Goal: Task Accomplishment & Management: Use online tool/utility

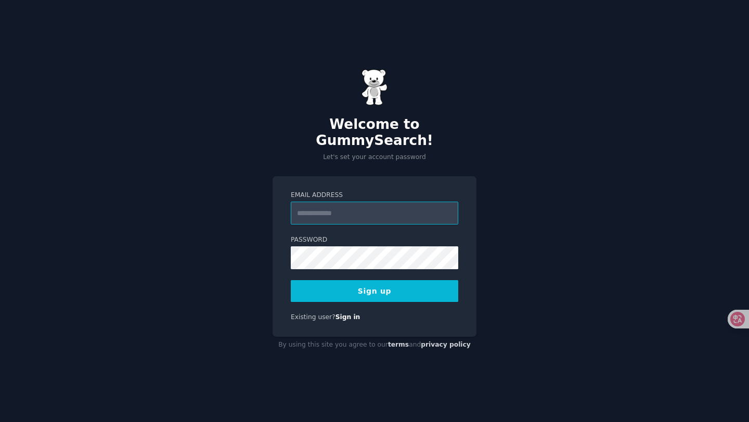
click at [383, 205] on input "Email Address" at bounding box center [374, 213] width 167 height 23
type input "**********"
click at [383, 286] on button "Sign up" at bounding box center [374, 291] width 167 height 22
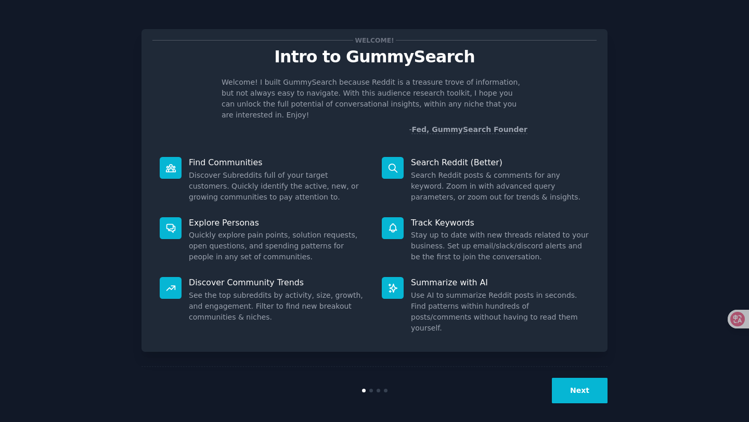
click at [573, 384] on button "Next" at bounding box center [580, 390] width 56 height 25
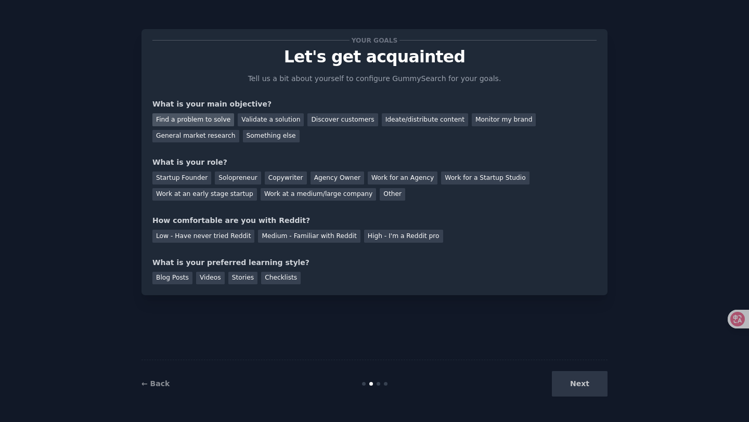
click at [219, 124] on div "Find a problem to solve" at bounding box center [193, 119] width 82 height 13
click at [201, 179] on div "Startup Founder" at bounding box center [181, 178] width 59 height 13
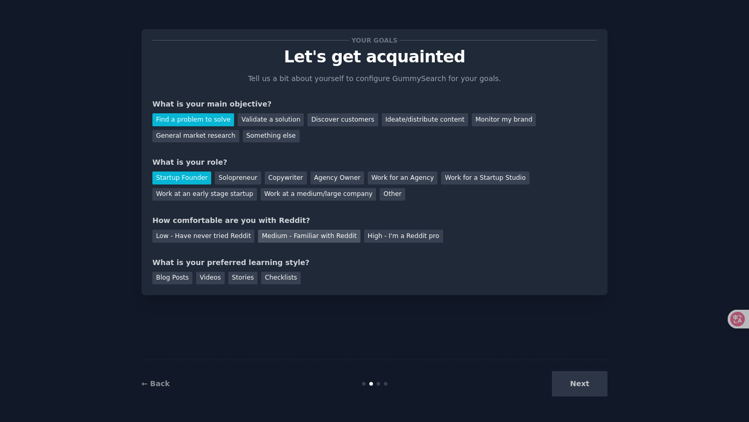
click at [288, 235] on div "Medium - Familiar with Reddit" at bounding box center [309, 236] width 102 height 13
click at [585, 386] on div "Next" at bounding box center [530, 383] width 156 height 25
click at [241, 280] on div "Stories" at bounding box center [242, 278] width 29 height 13
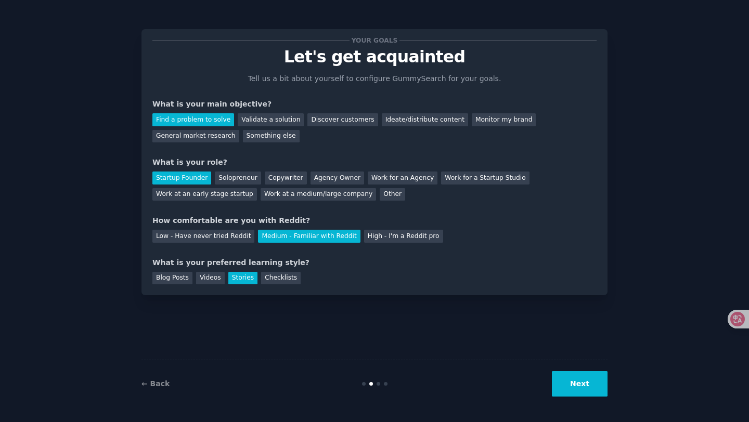
click at [241, 280] on div "Stories" at bounding box center [242, 278] width 29 height 13
click at [169, 278] on div "Blog Posts" at bounding box center [172, 278] width 40 height 13
click at [574, 388] on button "Next" at bounding box center [580, 383] width 56 height 25
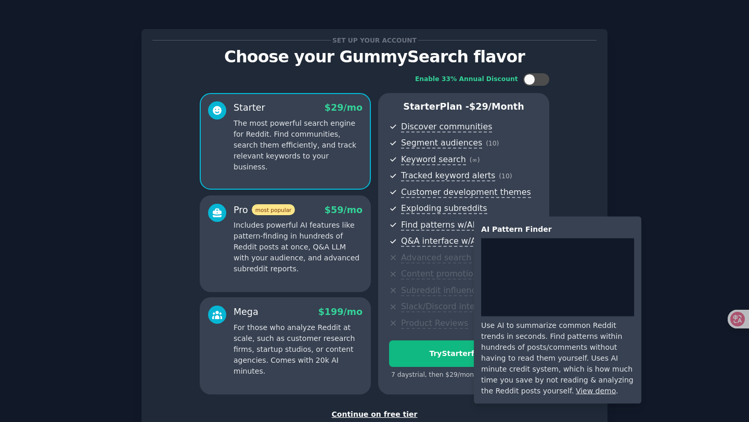
scroll to position [71, 0]
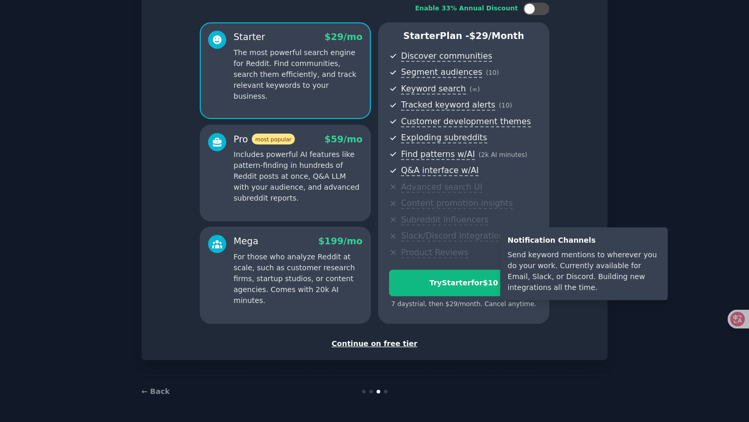
click at [423, 237] on span "Slack/Discord integration" at bounding box center [452, 236] width 103 height 11
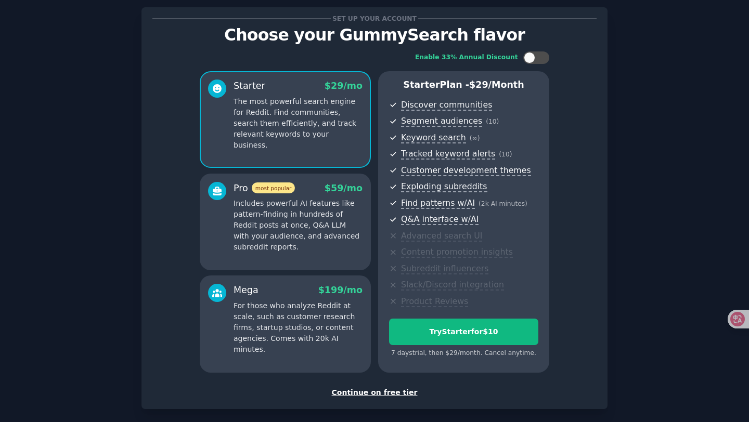
scroll to position [32, 0]
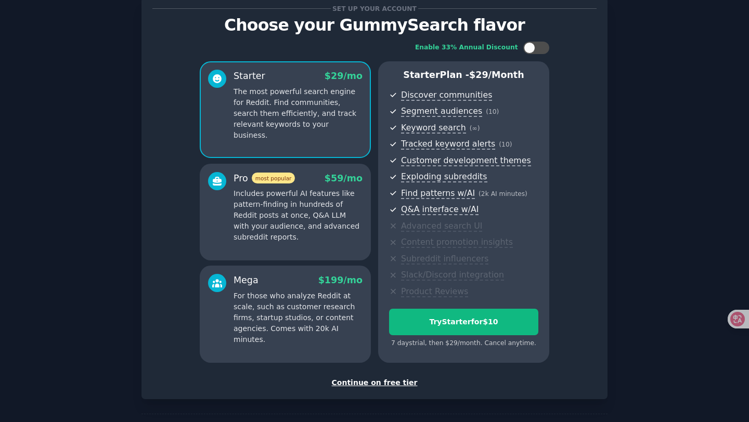
click at [393, 386] on div "Continue on free tier" at bounding box center [374, 383] width 444 height 11
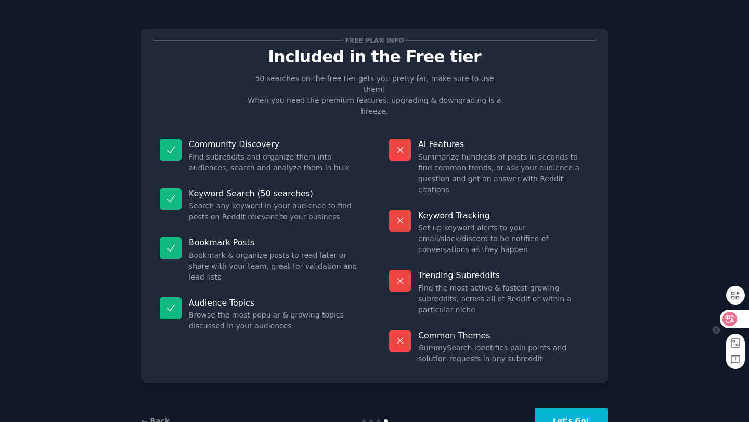
click at [730, 322] on icon at bounding box center [730, 319] width 10 height 10
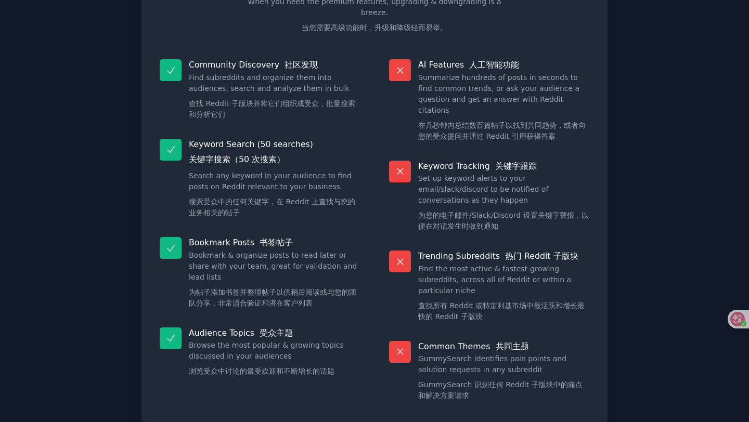
scroll to position [155, 0]
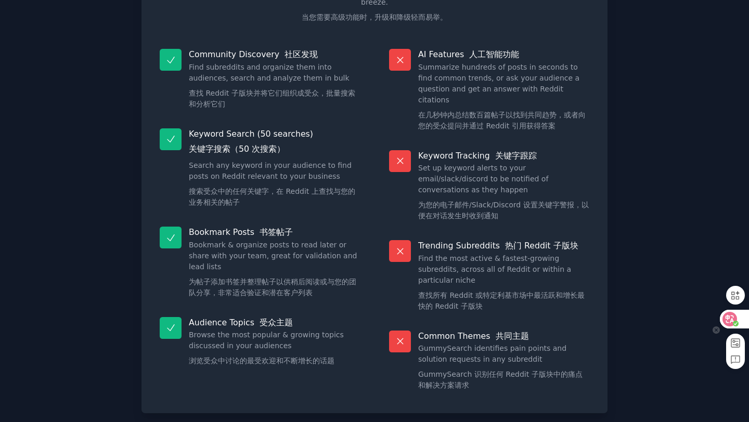
click at [729, 323] on icon at bounding box center [730, 319] width 9 height 8
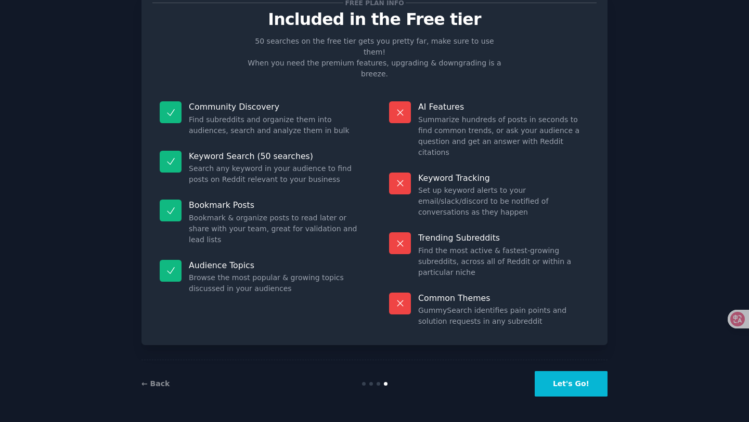
scroll to position [0, 0]
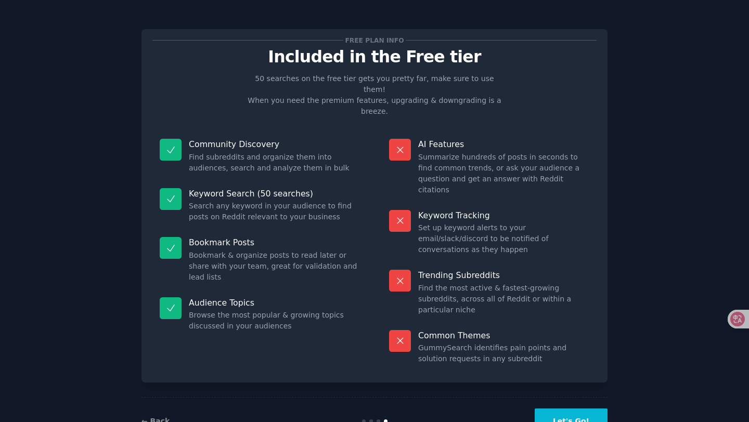
click at [576, 409] on button "Let's Go!" at bounding box center [571, 421] width 73 height 25
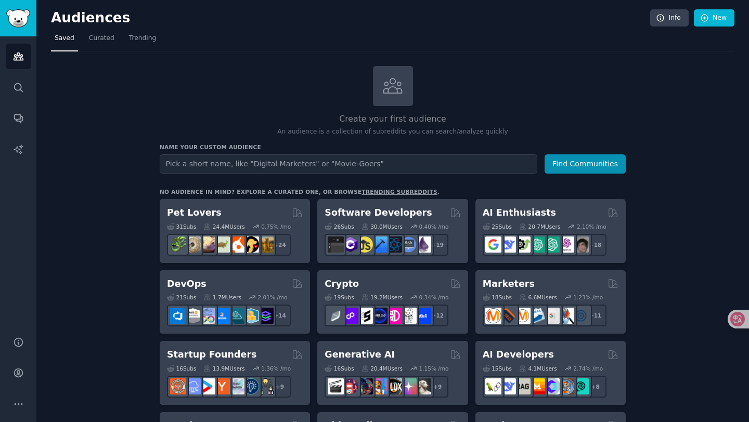
click at [355, 167] on input "text" at bounding box center [349, 163] width 378 height 19
click at [218, 163] on input "text" at bounding box center [349, 163] width 378 height 19
type input "s"
type input "pokemon go spoofing"
click at [545, 154] on button "Find Communities" at bounding box center [585, 163] width 81 height 19
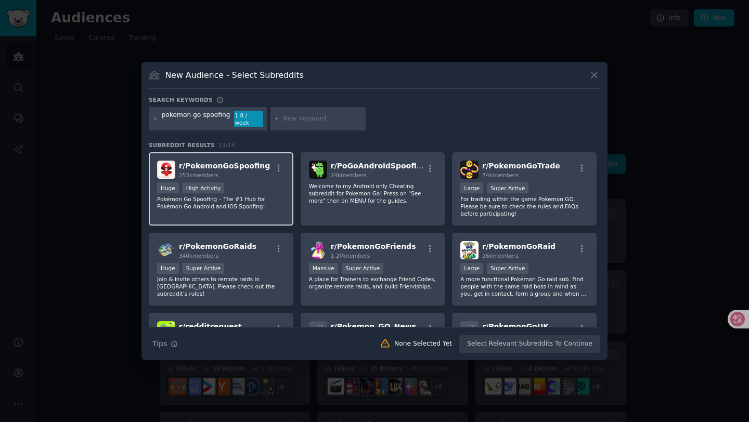
click at [257, 187] on div "Huge High Activity" at bounding box center [221, 189] width 128 height 13
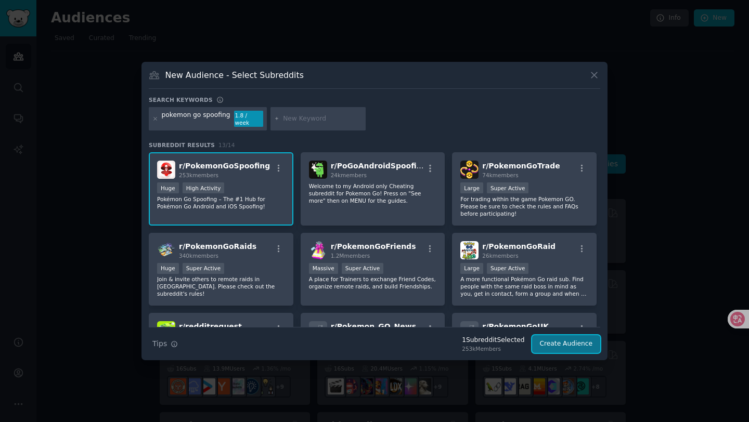
click at [564, 345] on button "Create Audience" at bounding box center [566, 344] width 69 height 18
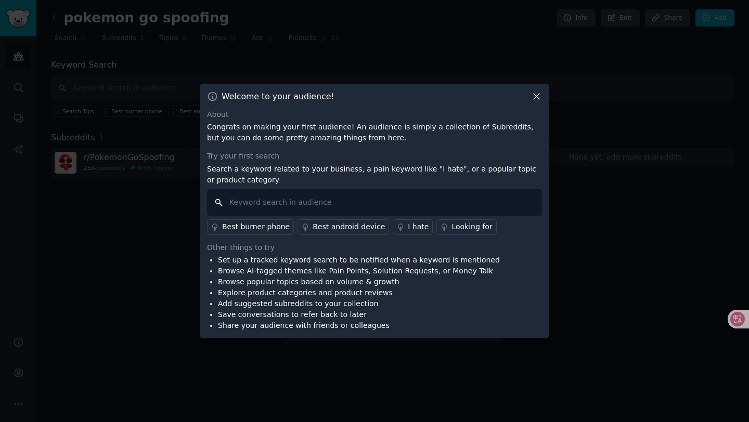
click at [411, 199] on input "text" at bounding box center [374, 202] width 335 height 27
click at [335, 205] on input "text" at bounding box center [374, 202] width 335 height 27
type input "free"
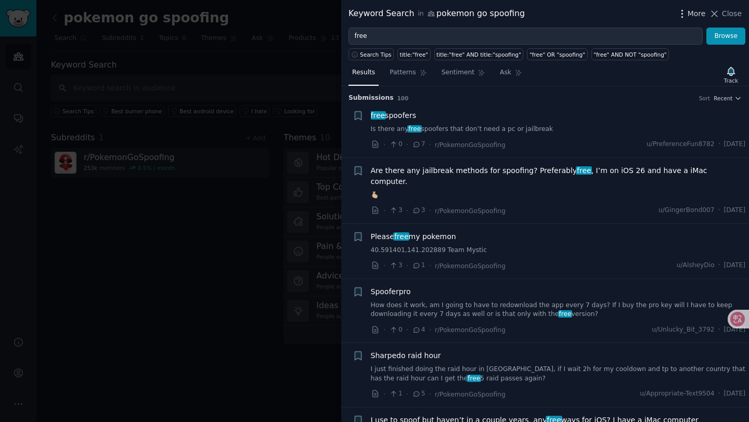
click at [690, 10] on span "More" at bounding box center [697, 13] width 18 height 11
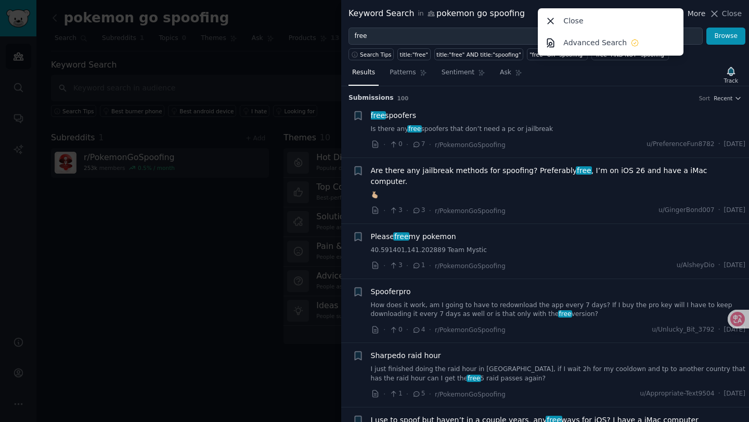
click at [695, 10] on span "More" at bounding box center [697, 13] width 18 height 11
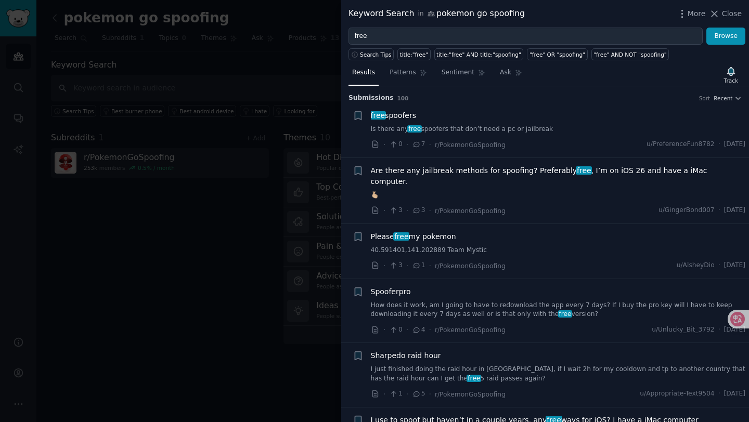
click at [480, 124] on div "free spoofers Is there any free spoofers that don’t need a pc or jailbreak" at bounding box center [558, 122] width 375 height 24
click at [471, 130] on link "Is there any free spoofers that don’t need a pc or jailbreak" at bounding box center [558, 129] width 375 height 9
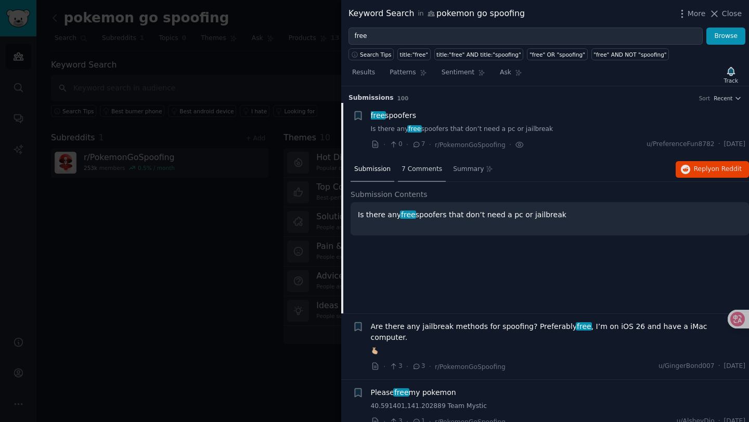
click at [436, 171] on span "7 Comments" at bounding box center [422, 169] width 41 height 9
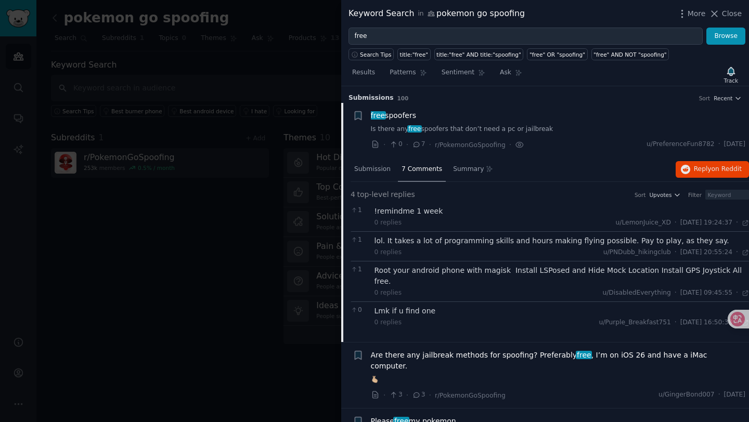
scroll to position [47, 0]
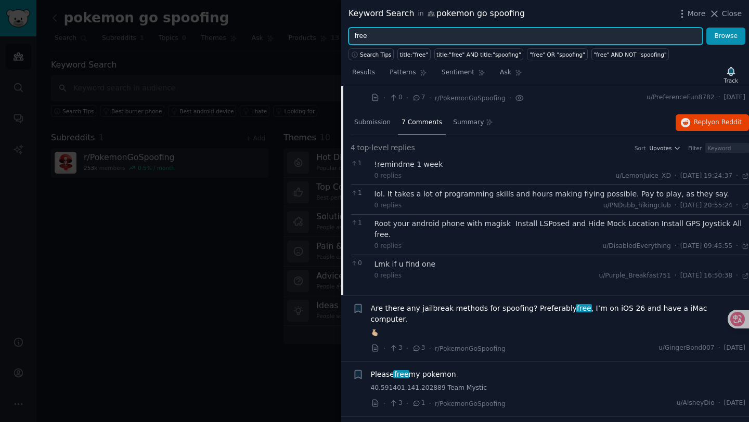
click at [521, 36] on input "free" at bounding box center [525, 37] width 354 height 18
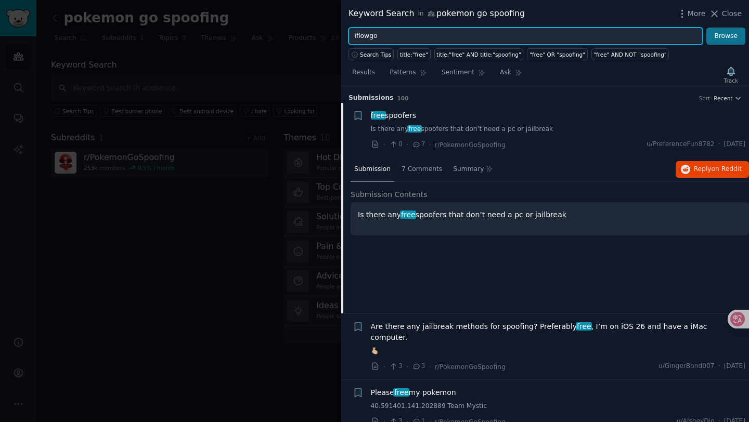
type input "iflowgo"
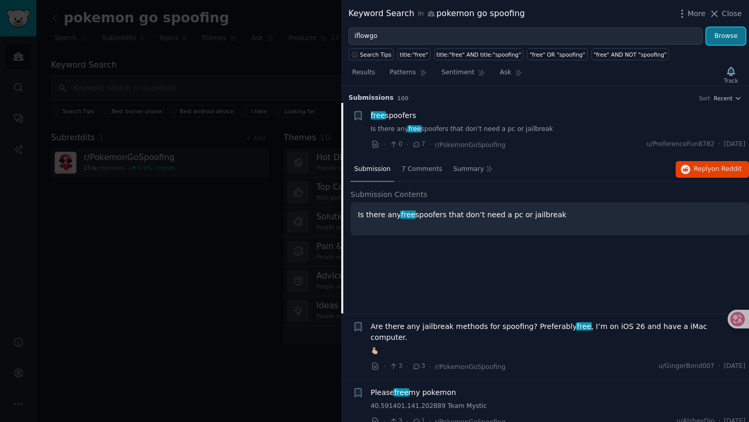
click at [724, 34] on button "Browse" at bounding box center [725, 37] width 39 height 18
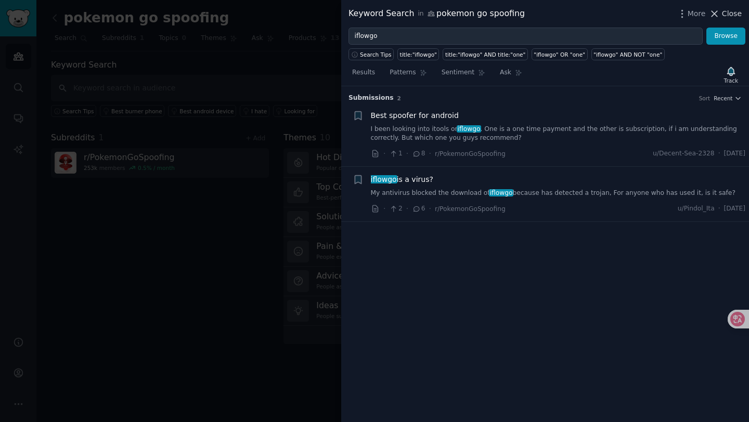
click at [730, 10] on span "Close" at bounding box center [732, 13] width 20 height 11
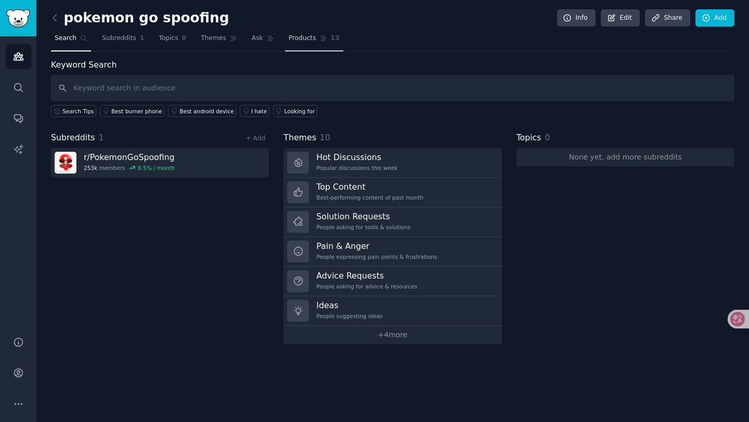
click at [290, 40] on span "Products" at bounding box center [303, 38] width 28 height 9
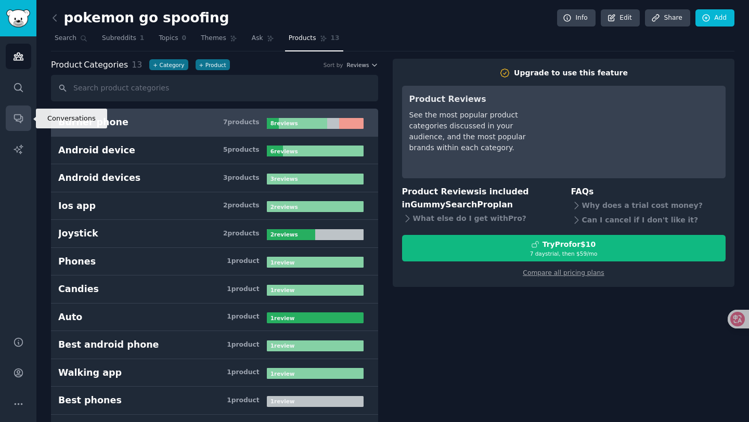
click at [18, 125] on link "Conversations" at bounding box center [18, 118] width 25 height 25
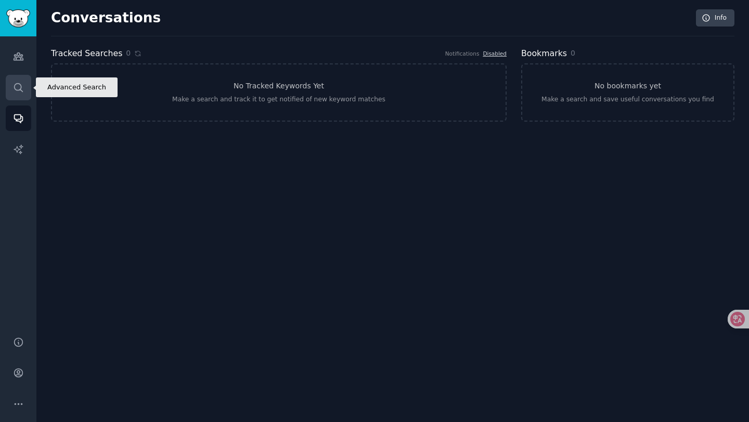
click at [16, 93] on icon "Sidebar" at bounding box center [18, 87] width 11 height 11
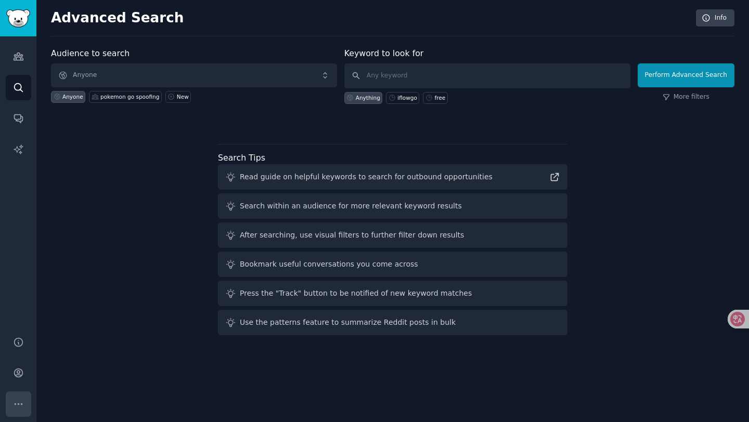
click at [20, 397] on button "More" at bounding box center [18, 404] width 25 height 25
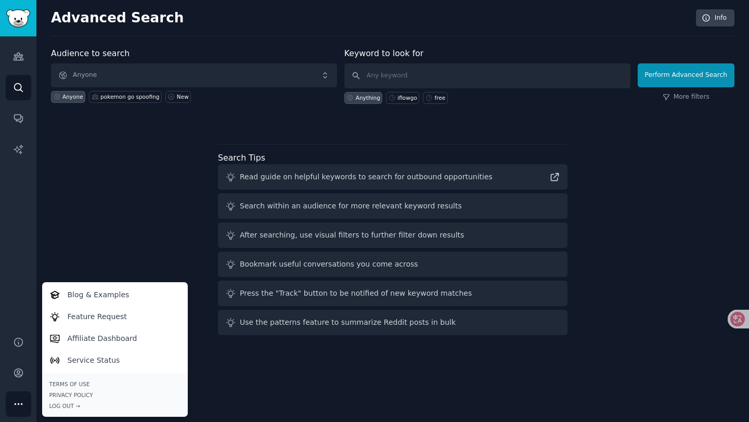
click at [18, 303] on div "Audiences Search Conversations AI Reports" at bounding box center [18, 180] width 36 height 288
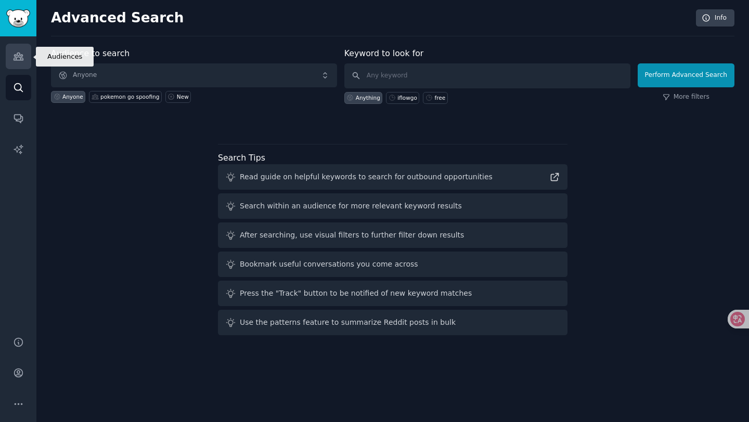
click at [18, 64] on link "Audiences" at bounding box center [18, 56] width 25 height 25
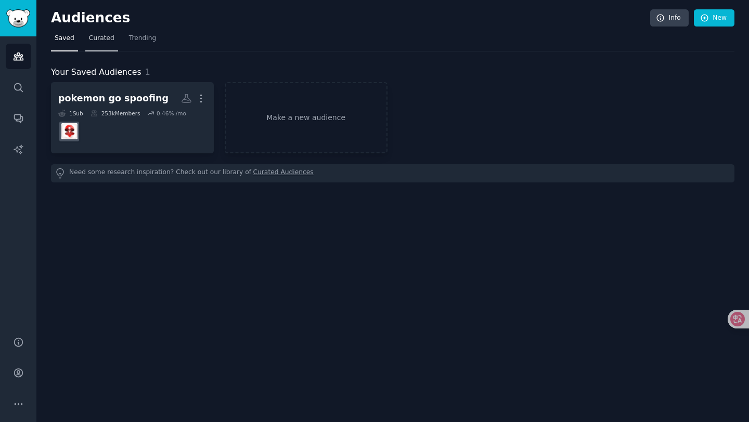
click at [107, 43] on link "Curated" at bounding box center [101, 40] width 33 height 21
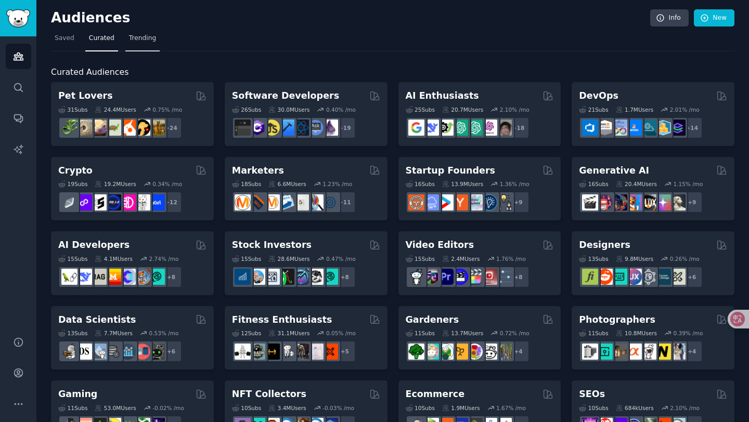
click at [141, 43] on link "Trending" at bounding box center [142, 40] width 34 height 21
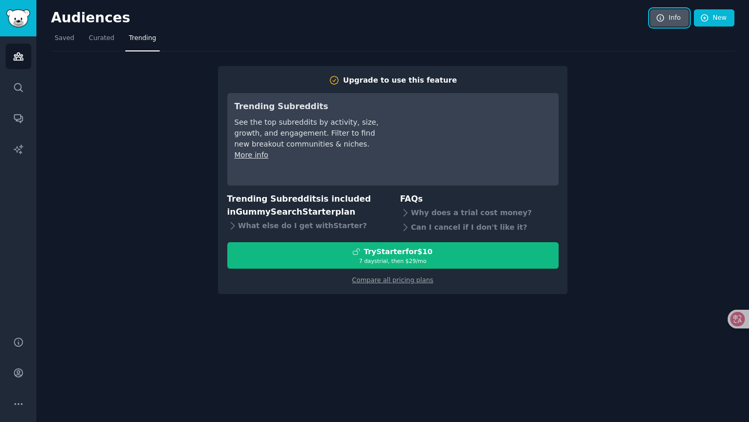
click at [667, 20] on link "Info" at bounding box center [669, 18] width 38 height 18
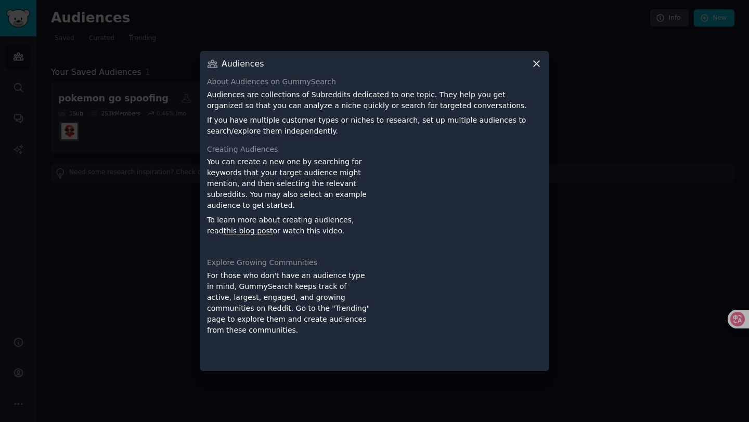
click at [537, 63] on icon at bounding box center [537, 64] width 6 height 6
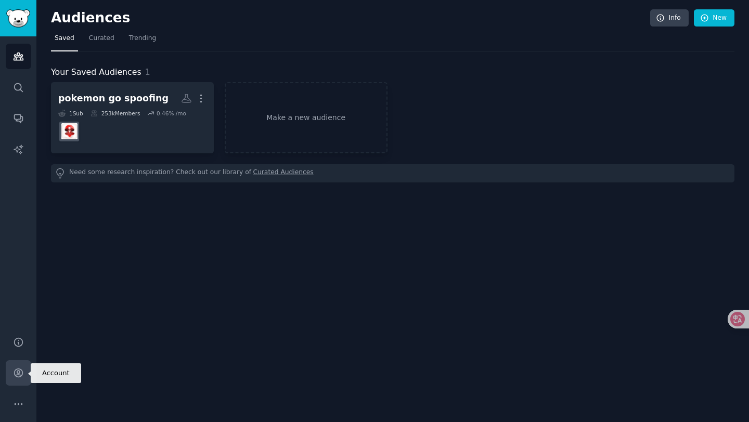
click at [13, 375] on icon "Sidebar" at bounding box center [18, 373] width 11 height 11
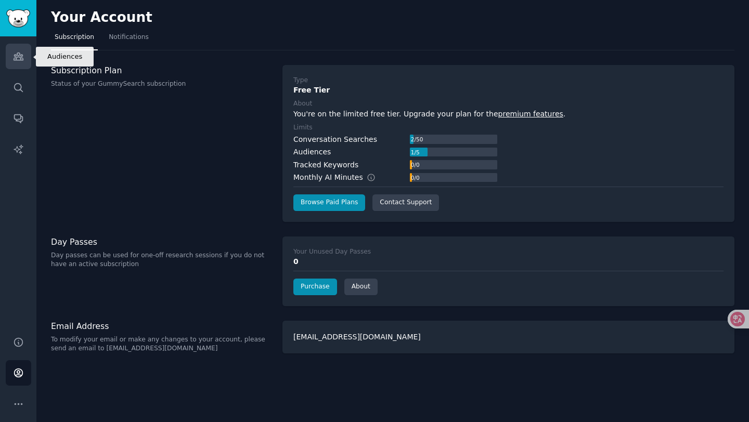
click at [18, 58] on icon "Sidebar" at bounding box center [18, 56] width 11 height 11
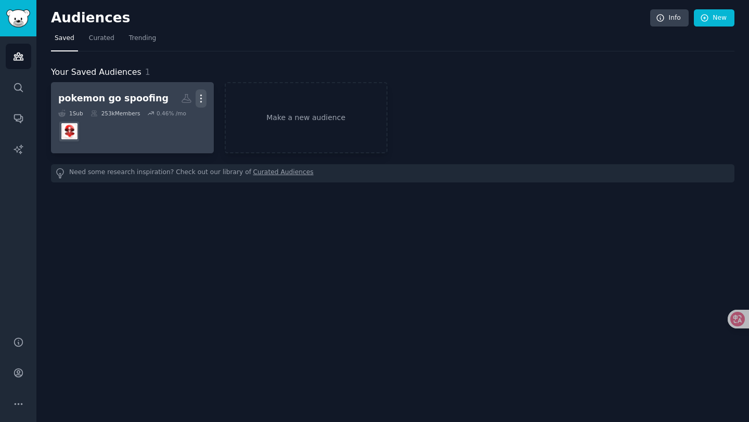
click at [200, 99] on icon "button" at bounding box center [201, 98] width 11 height 11
click at [178, 107] on p "View" at bounding box center [169, 102] width 17 height 11
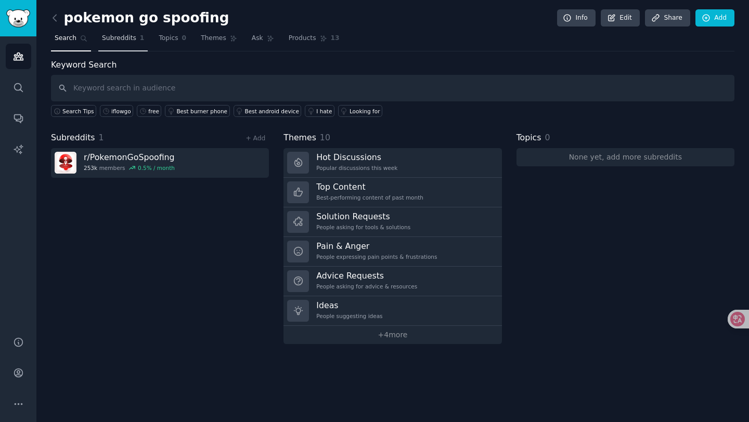
click at [120, 41] on span "Subreddits" at bounding box center [119, 38] width 34 height 9
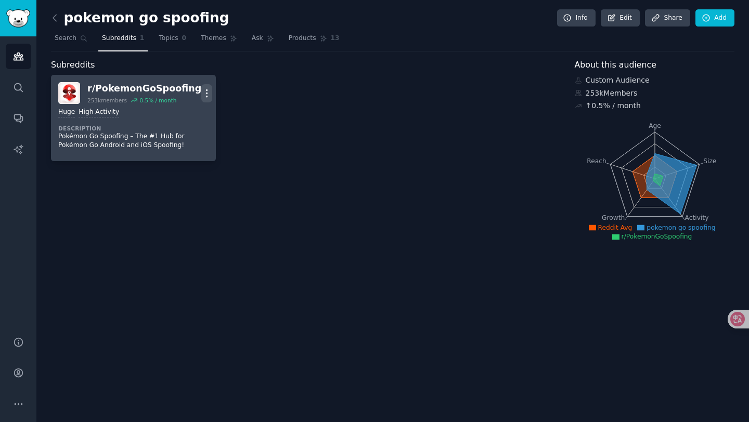
click at [202, 92] on icon "button" at bounding box center [206, 93] width 11 height 11
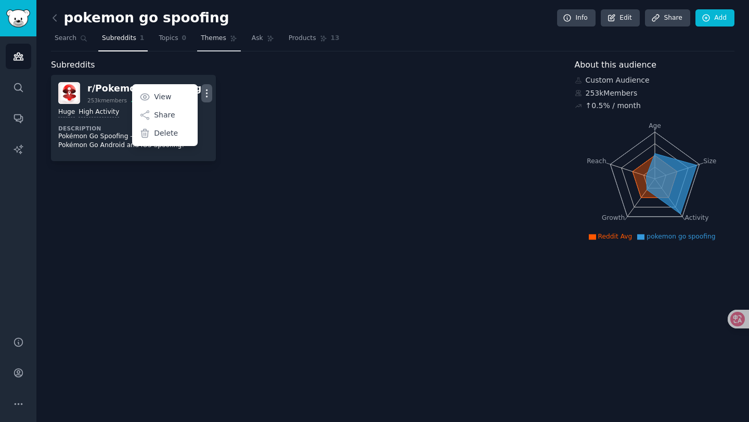
click at [205, 40] on span "Themes" at bounding box center [213, 38] width 25 height 9
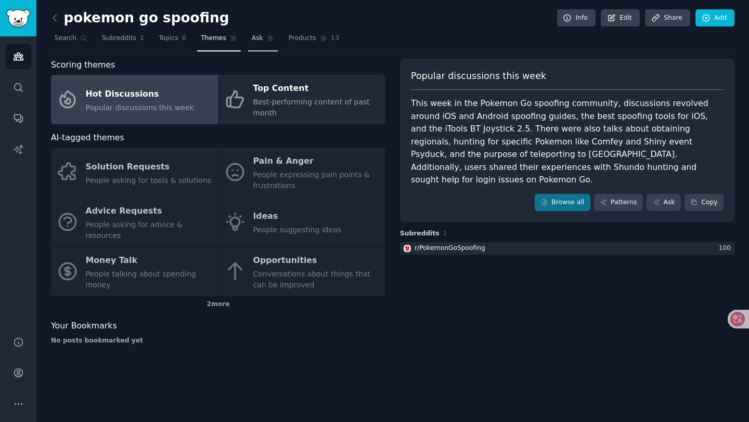
click at [254, 38] on span "Ask" at bounding box center [257, 38] width 11 height 9
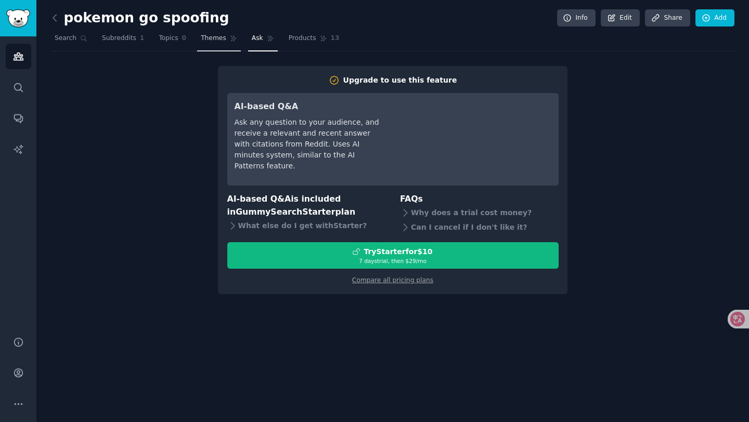
click at [222, 39] on span "Themes" at bounding box center [213, 38] width 25 height 9
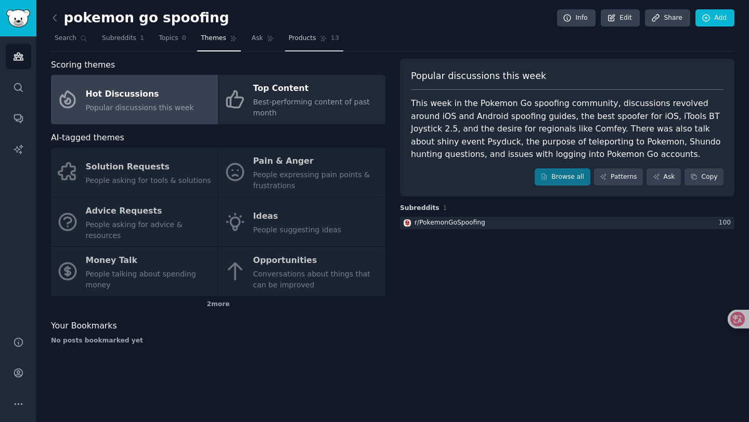
click at [295, 37] on span "Products" at bounding box center [303, 38] width 28 height 9
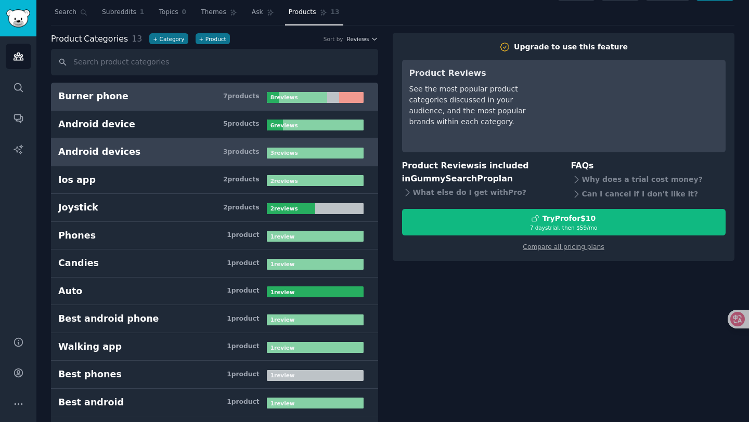
scroll to position [27, 0]
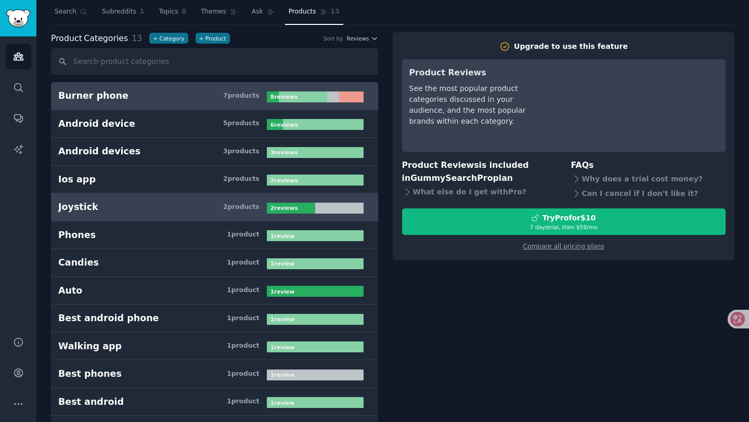
click at [146, 208] on h3 "Joystick 2 product s" at bounding box center [162, 207] width 209 height 13
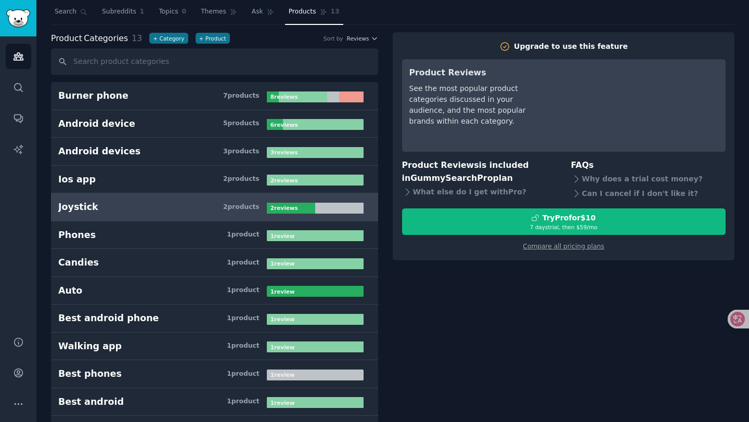
click at [146, 208] on h3 "Joystick 2 product s" at bounding box center [162, 207] width 209 height 13
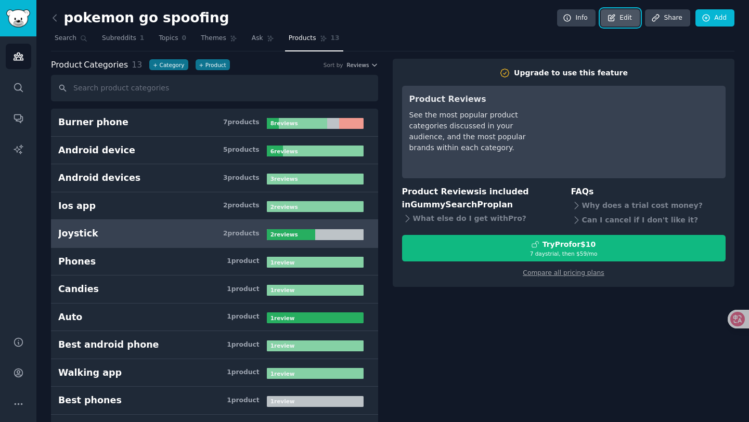
click at [630, 18] on link "Edit" at bounding box center [620, 18] width 39 height 18
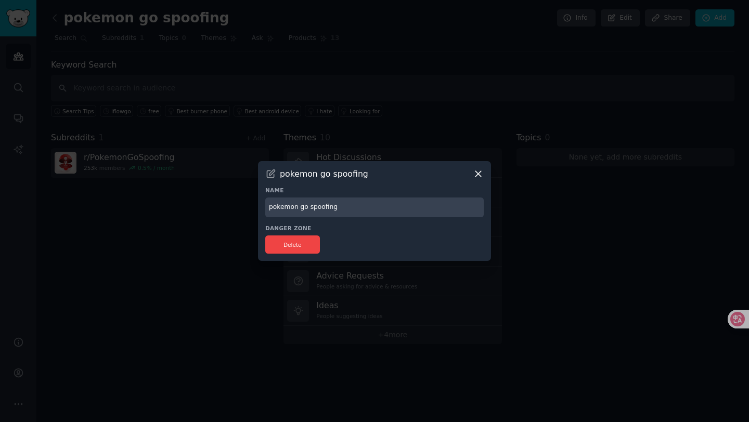
click at [475, 175] on icon at bounding box center [478, 174] width 11 height 11
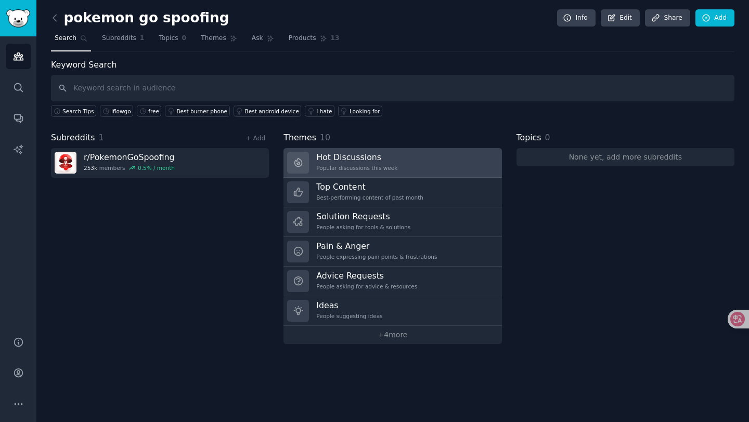
click at [365, 166] on div "Popular discussions this week" at bounding box center [356, 167] width 81 height 7
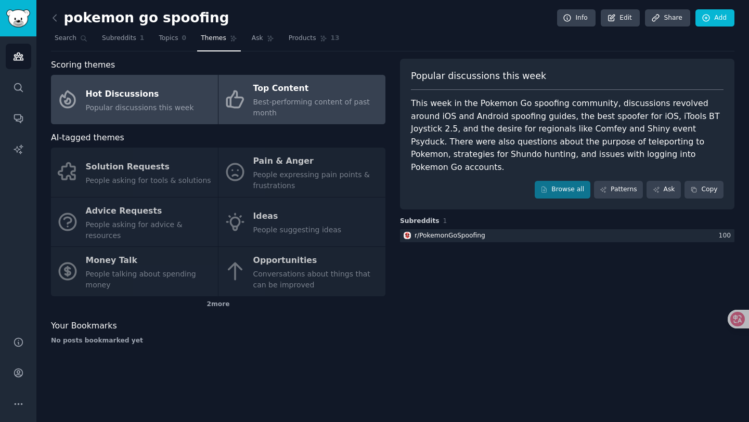
click at [313, 106] on div "Best-performing content of past month" at bounding box center [316, 108] width 127 height 22
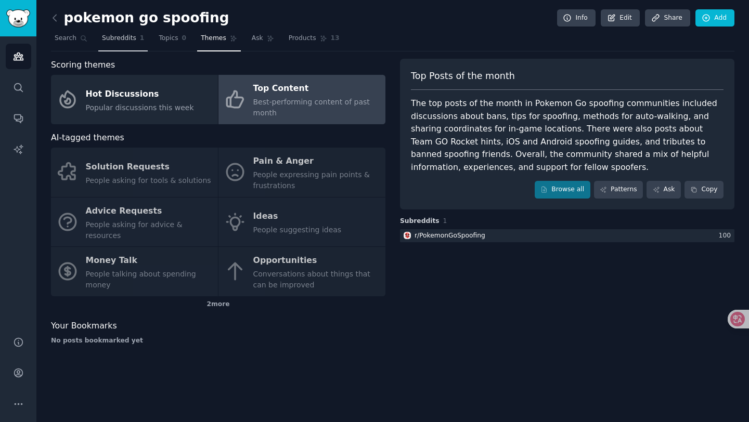
click at [124, 37] on span "Subreddits" at bounding box center [119, 38] width 34 height 9
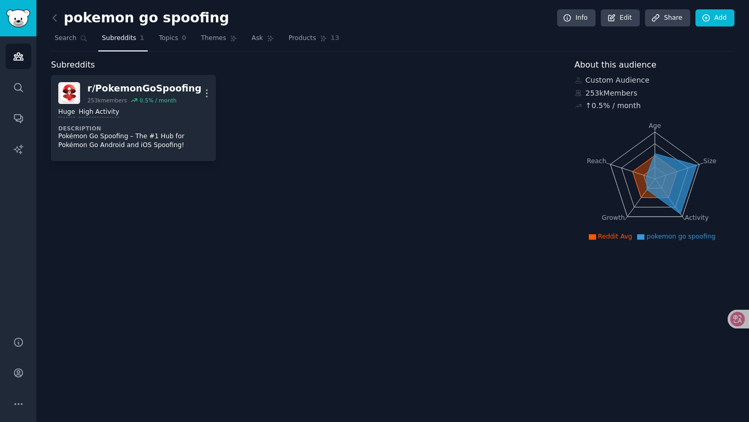
click at [624, 82] on div "Custom Audience" at bounding box center [655, 80] width 160 height 11
click at [608, 97] on div "253k Members" at bounding box center [655, 93] width 160 height 11
click at [307, 143] on div "r/ PokemonGoSpoofing 253k members 0.5 % / month More Huge High Activity Descrip…" at bounding box center [305, 118] width 509 height 86
click at [719, 21] on link "Add" at bounding box center [714, 18] width 39 height 18
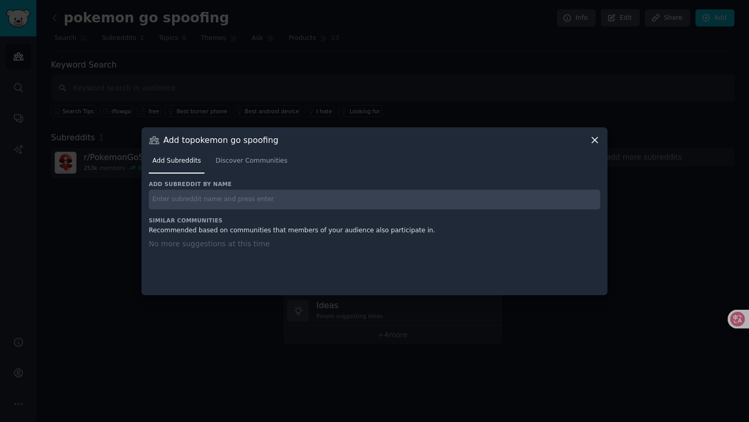
click at [266, 200] on input "text" at bounding box center [374, 200] width 451 height 20
paste input "[URL][DOMAIN_NAME]"
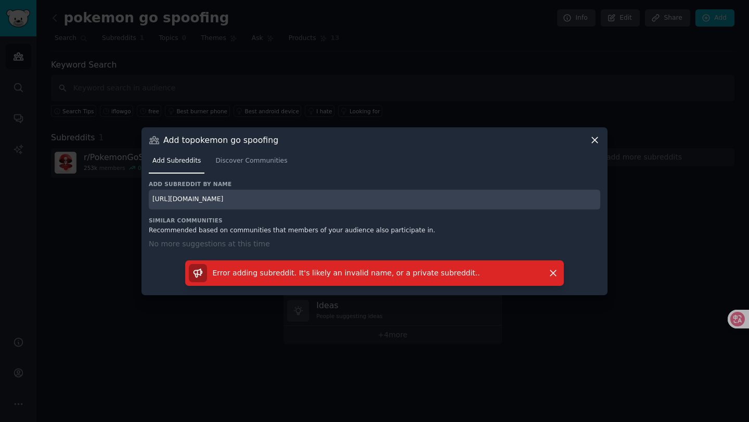
click at [308, 201] on input "[URL][DOMAIN_NAME]" at bounding box center [374, 200] width 451 height 20
type input "BambuLab"
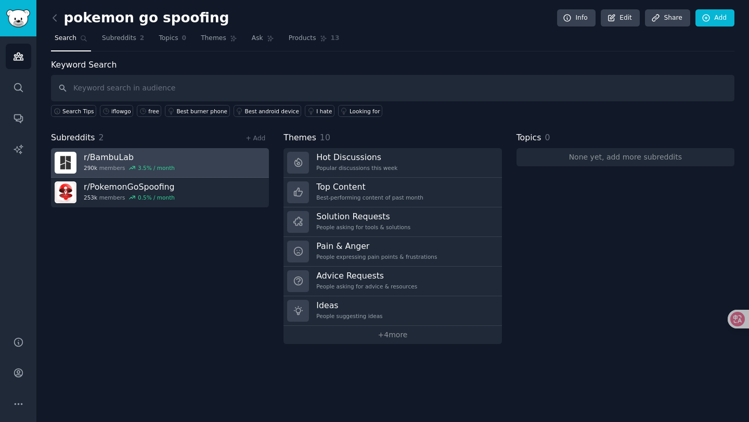
click at [188, 176] on link "r/ BambuLab 290k members 3.5 % / month" at bounding box center [160, 163] width 218 height 30
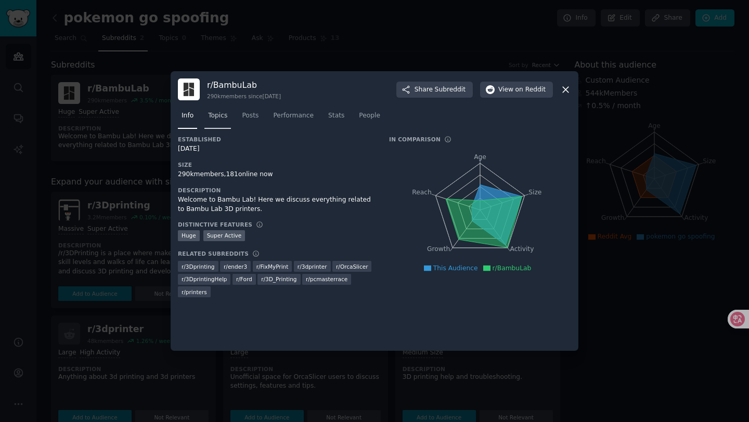
click at [223, 122] on link "Topics" at bounding box center [217, 118] width 27 height 21
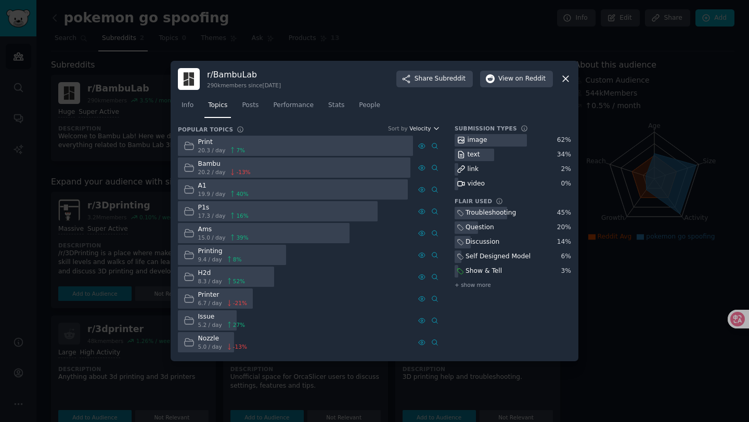
click at [433, 131] on icon "button" at bounding box center [436, 128] width 7 height 7
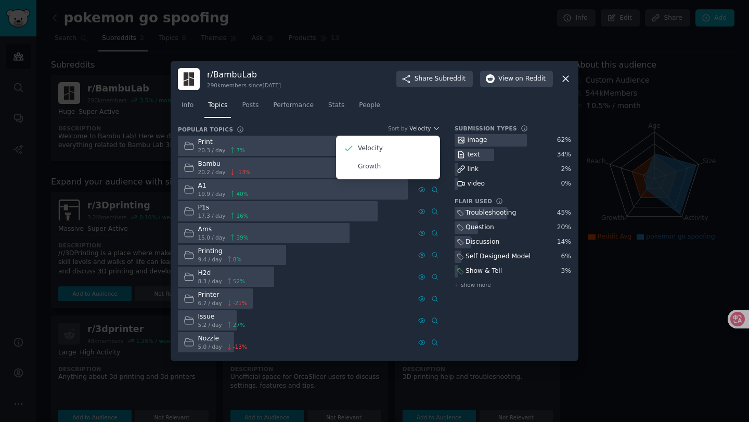
click at [428, 117] on nav "Info Topics Posts Performance Stats People" at bounding box center [374, 107] width 393 height 21
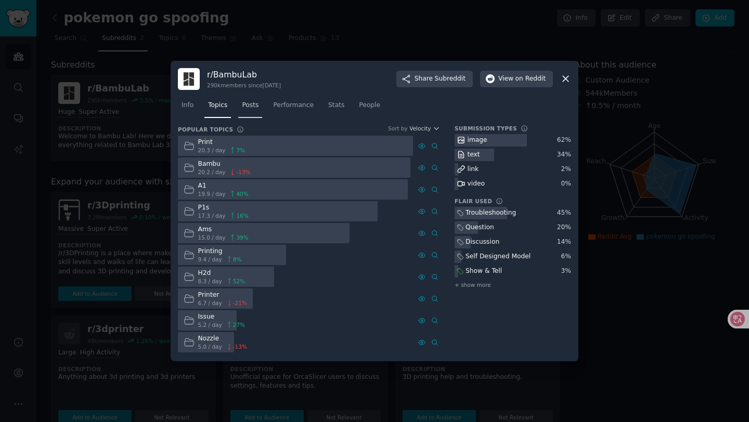
click at [255, 110] on link "Posts" at bounding box center [250, 107] width 24 height 21
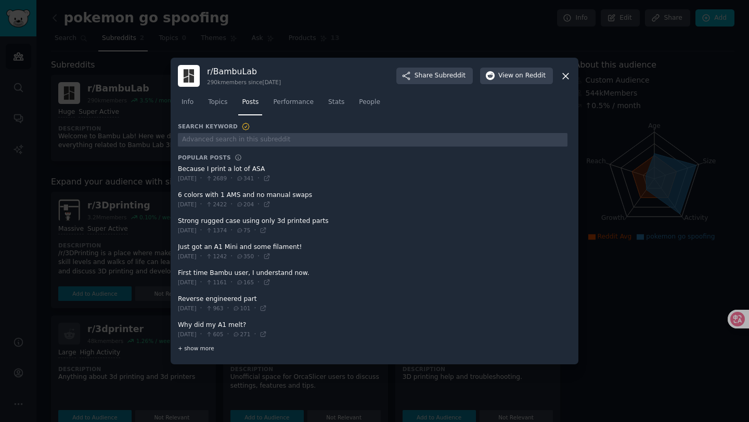
click at [200, 350] on span "+ show more" at bounding box center [196, 348] width 36 height 7
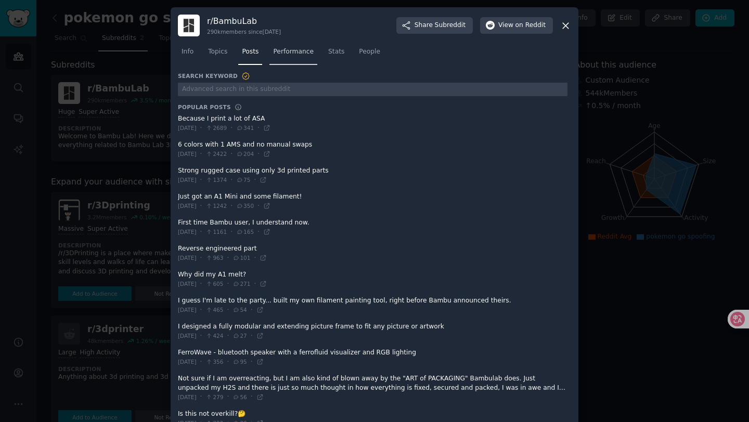
click at [297, 54] on span "Performance" at bounding box center [293, 51] width 41 height 9
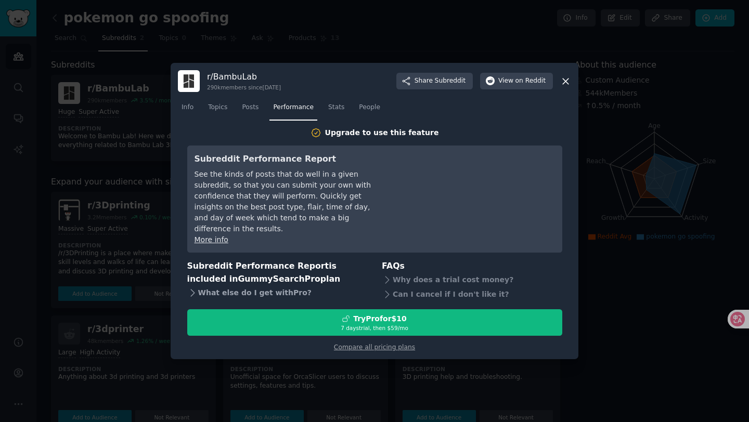
click at [273, 291] on div "What else do I get with Pro ?" at bounding box center [277, 293] width 180 height 15
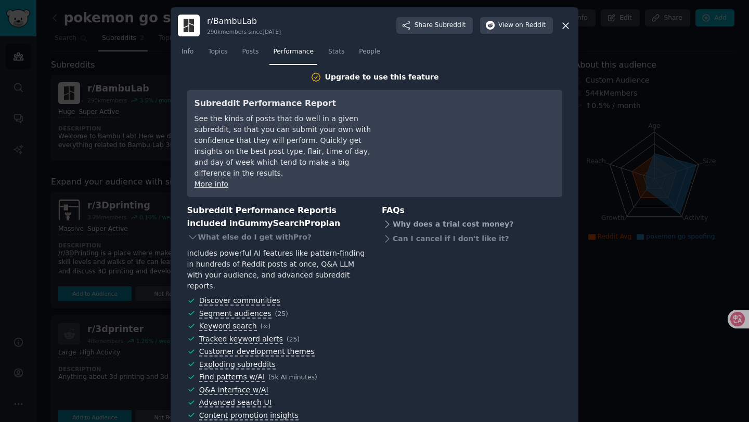
click at [434, 217] on div "Why does a trial cost money?" at bounding box center [472, 224] width 180 height 15
click at [429, 250] on div "Can I cancel if I don't like it?" at bounding box center [472, 257] width 180 height 15
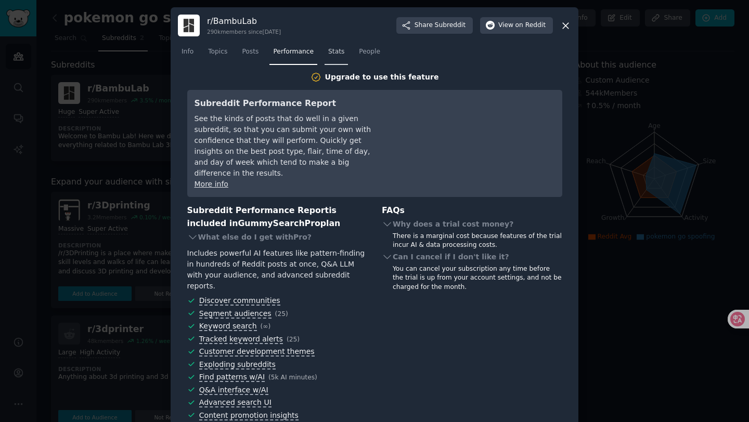
click at [339, 53] on span "Stats" at bounding box center [336, 51] width 16 height 9
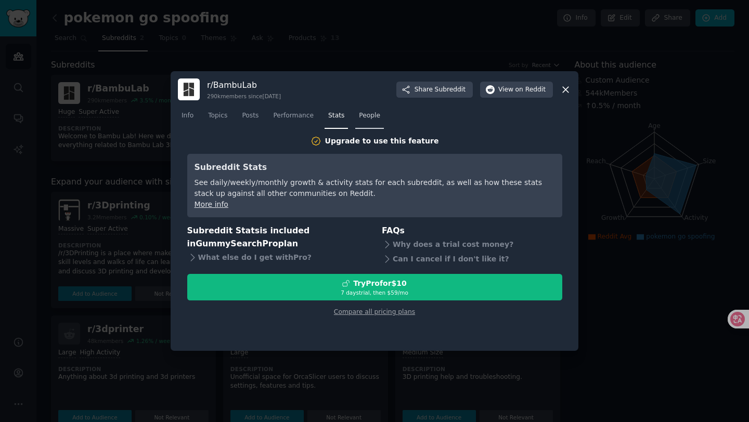
click at [363, 120] on span "People" at bounding box center [369, 115] width 21 height 9
click at [221, 206] on link "More info" at bounding box center [212, 204] width 34 height 8
click at [193, 122] on link "Info" at bounding box center [187, 118] width 19 height 21
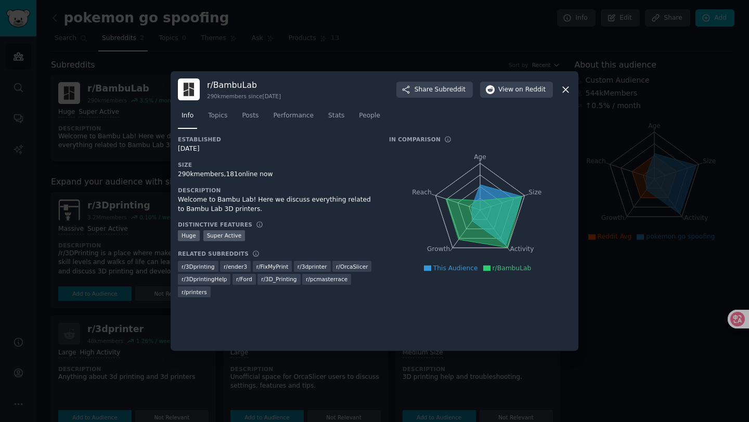
click at [565, 86] on icon at bounding box center [565, 89] width 11 height 11
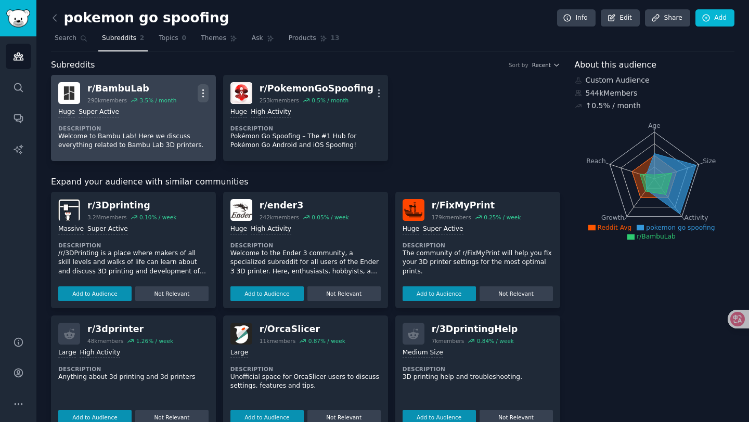
click at [205, 96] on icon "button" at bounding box center [203, 93] width 11 height 11
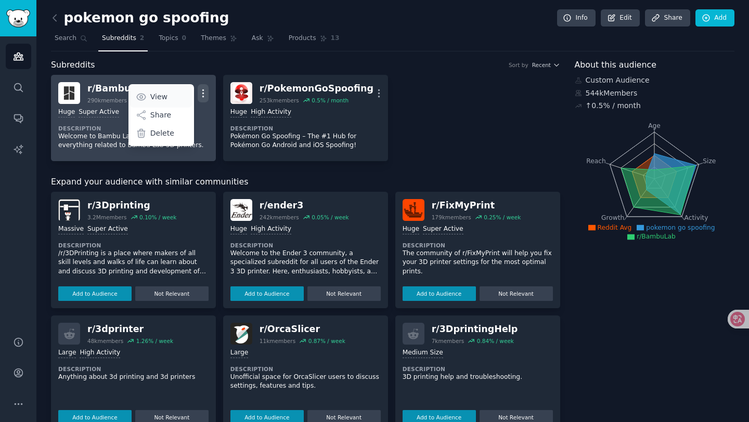
click at [175, 96] on link "View" at bounding box center [161, 97] width 62 height 22
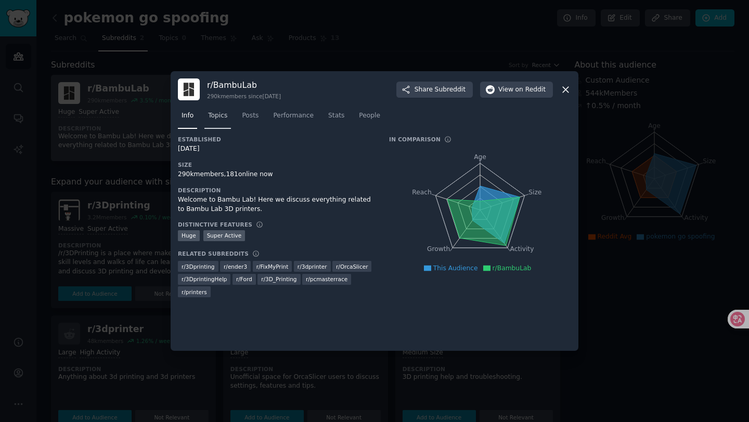
click at [221, 119] on span "Topics" at bounding box center [217, 115] width 19 height 9
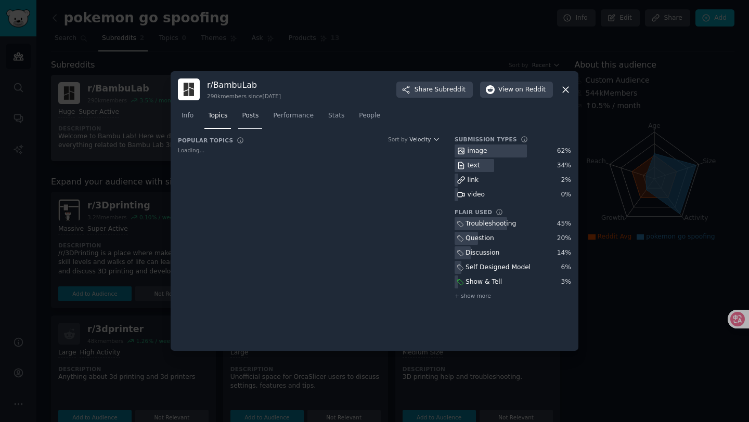
click at [248, 122] on link "Posts" at bounding box center [250, 118] width 24 height 21
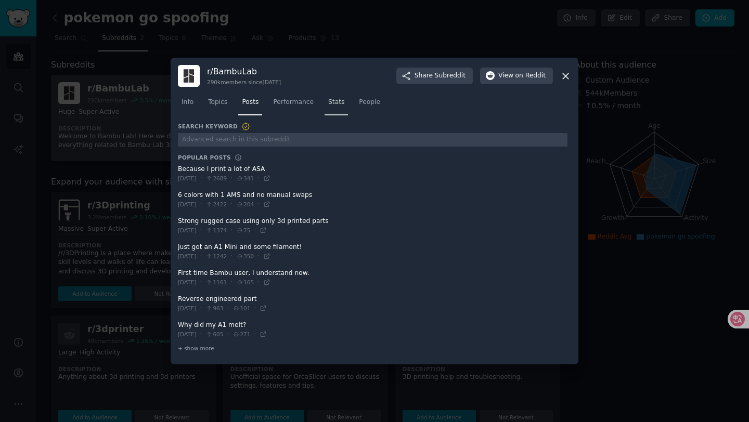
click at [333, 104] on span "Stats" at bounding box center [336, 102] width 16 height 9
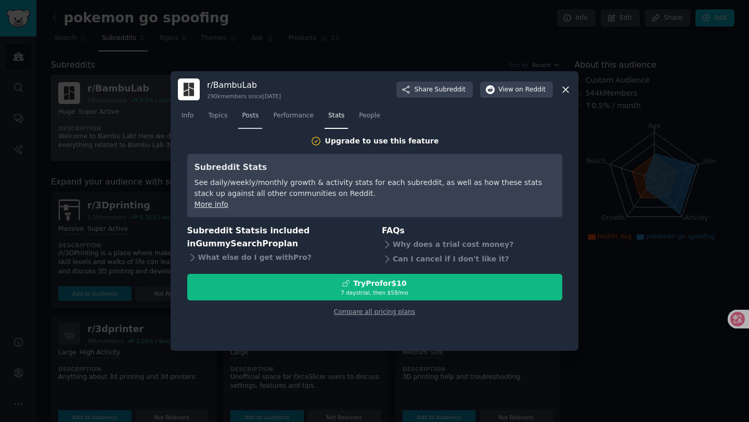
click at [260, 114] on link "Posts" at bounding box center [250, 118] width 24 height 21
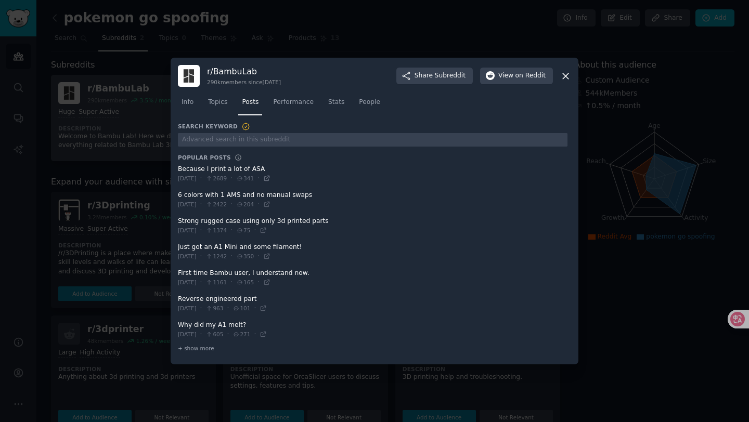
click at [269, 178] on icon at bounding box center [266, 178] width 5 height 5
click at [565, 74] on icon at bounding box center [565, 76] width 11 height 11
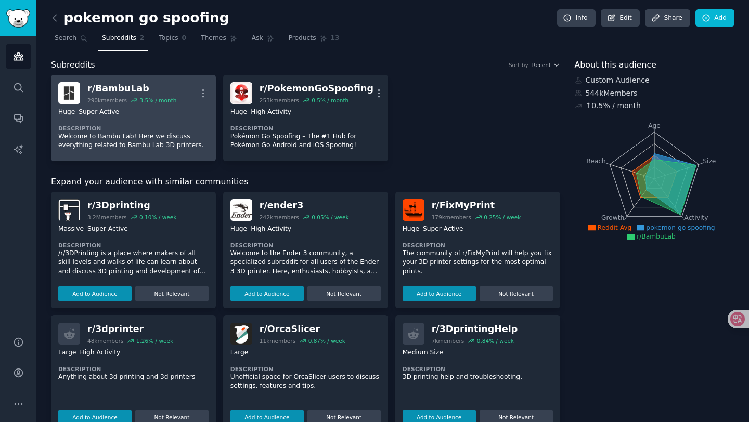
click at [126, 129] on dt "Description" at bounding box center [133, 128] width 150 height 7
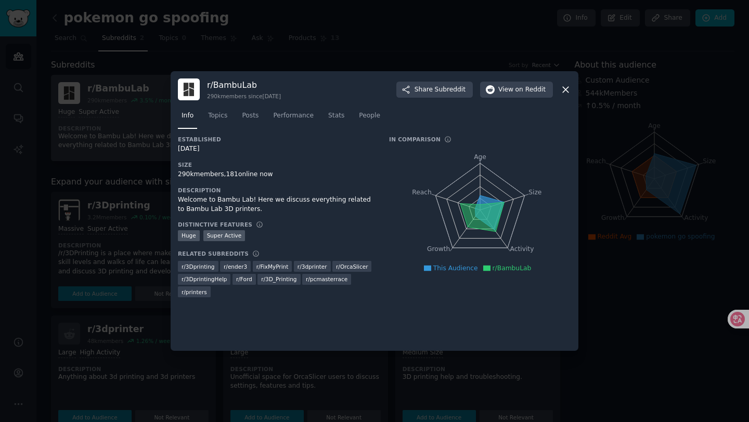
click at [126, 129] on div at bounding box center [374, 211] width 749 height 422
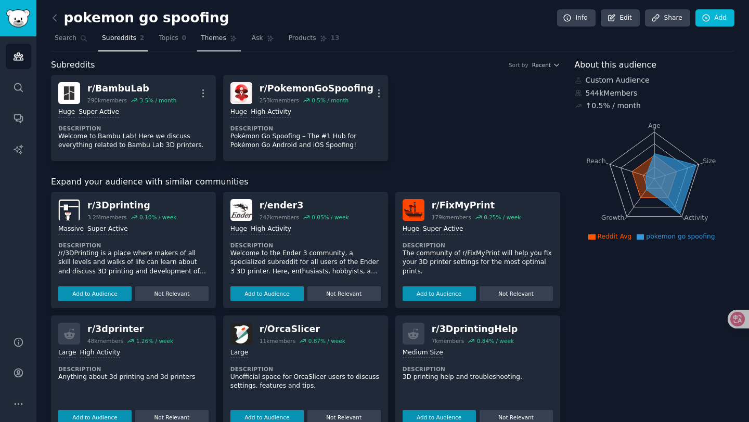
click at [201, 44] on link "Themes" at bounding box center [219, 40] width 44 height 21
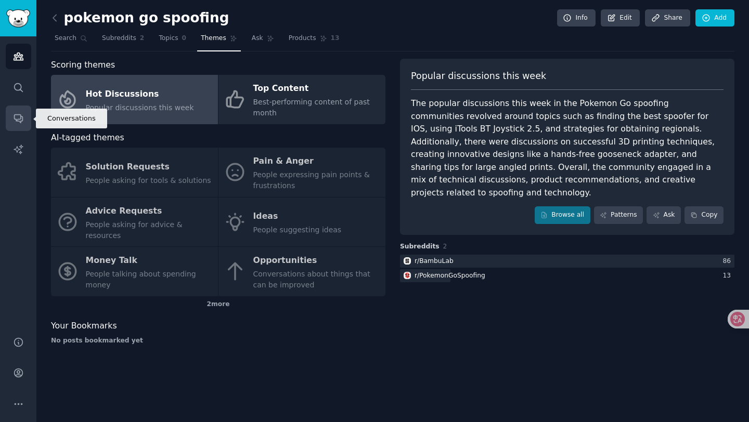
click at [15, 124] on link "Conversations" at bounding box center [18, 118] width 25 height 25
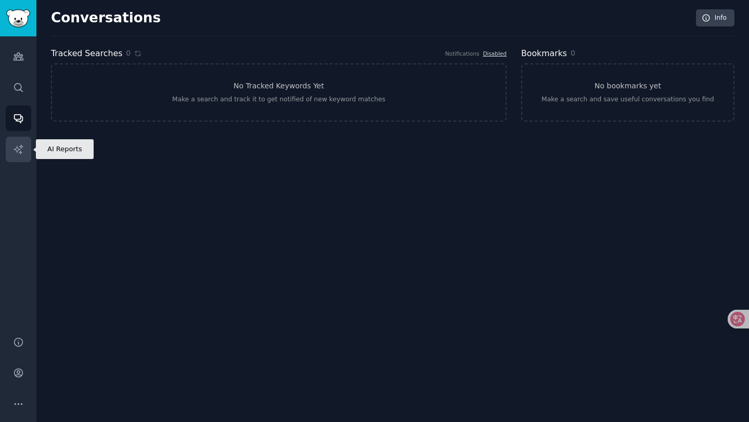
click at [20, 155] on link "AI Reports" at bounding box center [18, 149] width 25 height 25
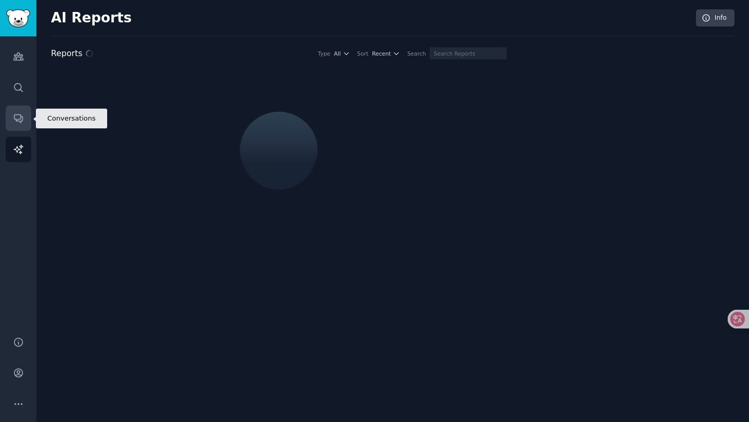
click at [17, 131] on link "Conversations" at bounding box center [18, 118] width 25 height 25
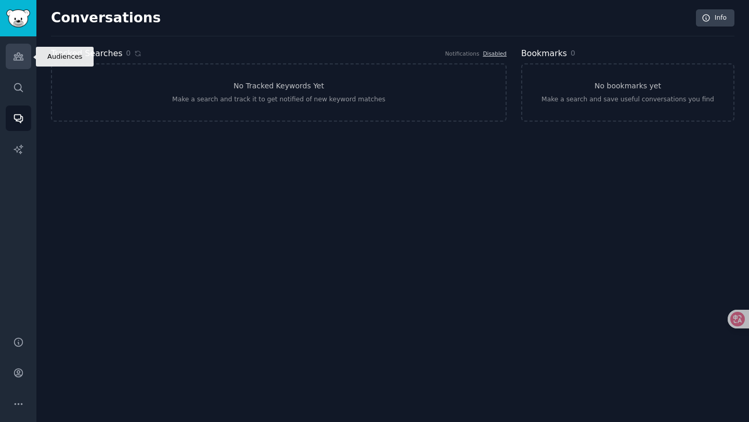
click at [20, 60] on icon "Sidebar" at bounding box center [18, 56] width 11 height 11
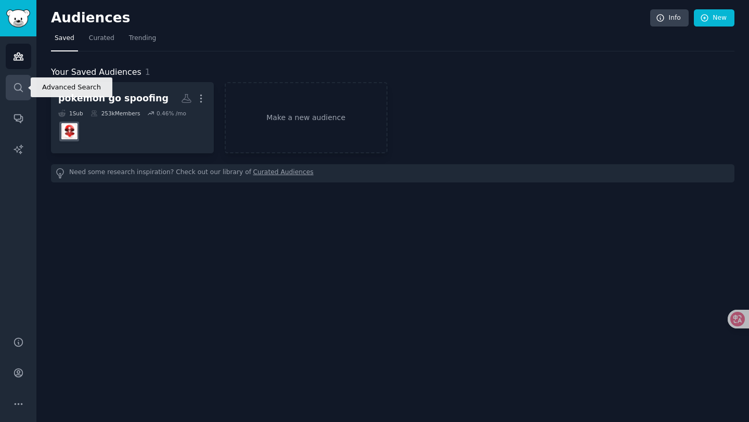
click at [19, 85] on icon "Sidebar" at bounding box center [18, 87] width 11 height 11
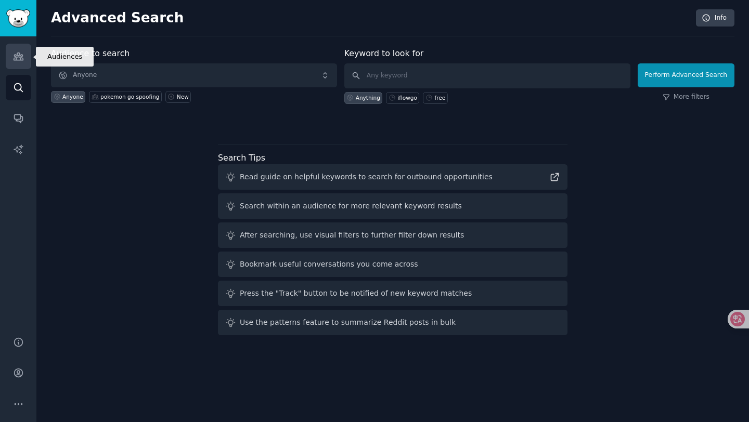
click at [19, 59] on icon "Sidebar" at bounding box center [18, 56] width 11 height 11
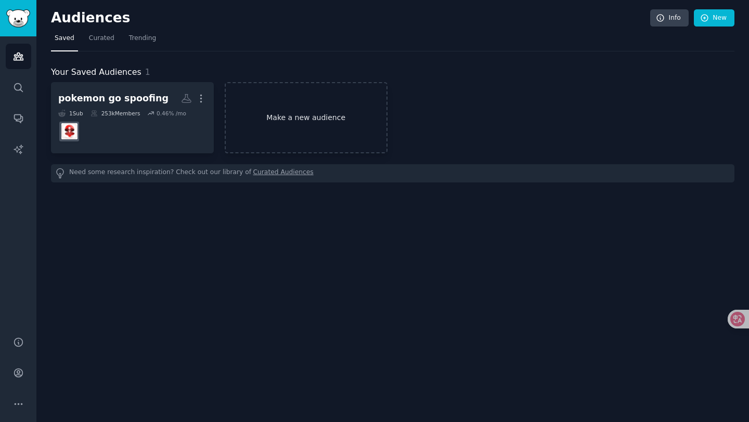
click at [341, 137] on link "Make a new audience" at bounding box center [306, 117] width 163 height 71
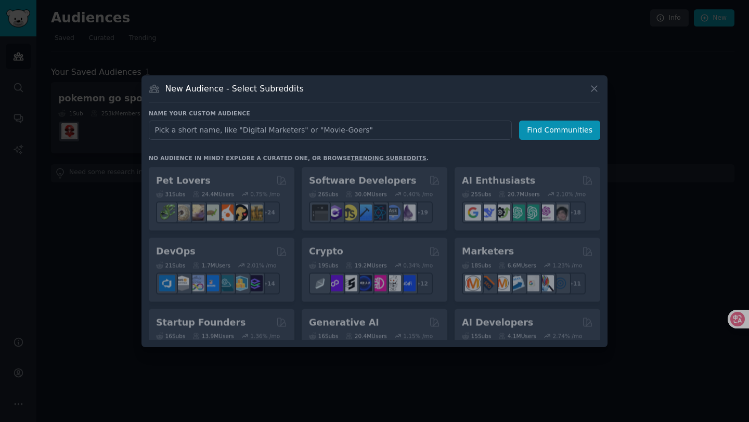
click at [342, 132] on input "text" at bounding box center [330, 130] width 363 height 19
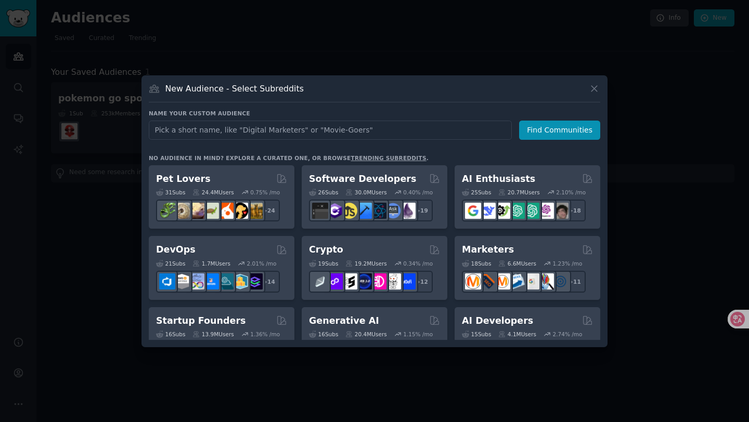
type input "s"
type input "bambulab"
click button "Find Communities" at bounding box center [559, 130] width 81 height 19
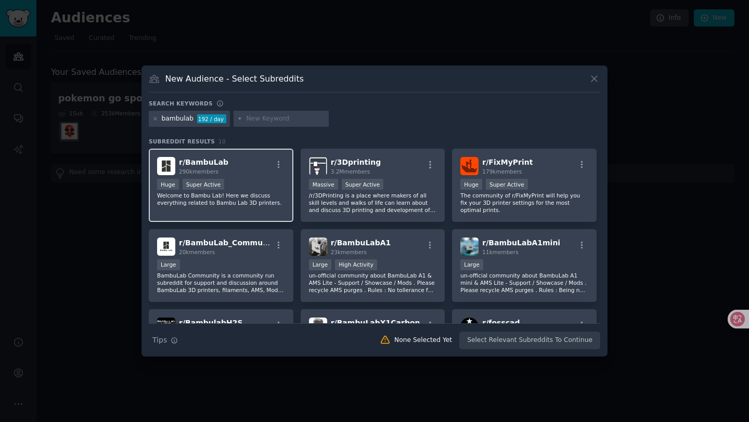
click at [241, 177] on div "r/ BambuLab 290k members Huge Super Active Welcome to Bambu Lab! Here we discus…" at bounding box center [221, 185] width 145 height 73
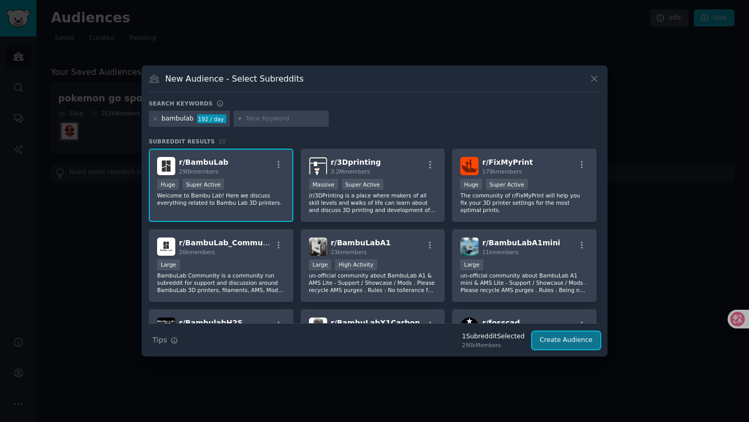
click at [581, 345] on button "Create Audience" at bounding box center [566, 341] width 69 height 18
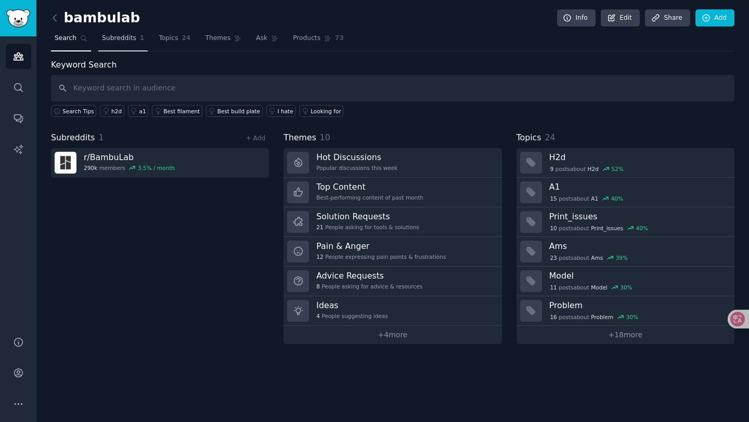
click at [121, 40] on span "Subreddits" at bounding box center [119, 38] width 34 height 9
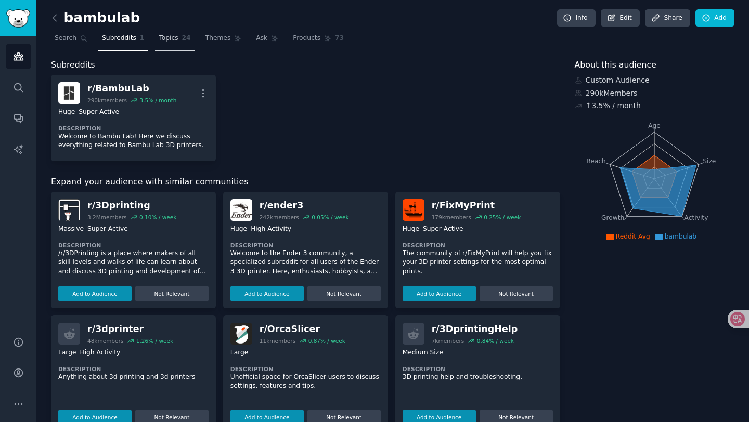
click at [168, 36] on span "Topics" at bounding box center [168, 38] width 19 height 9
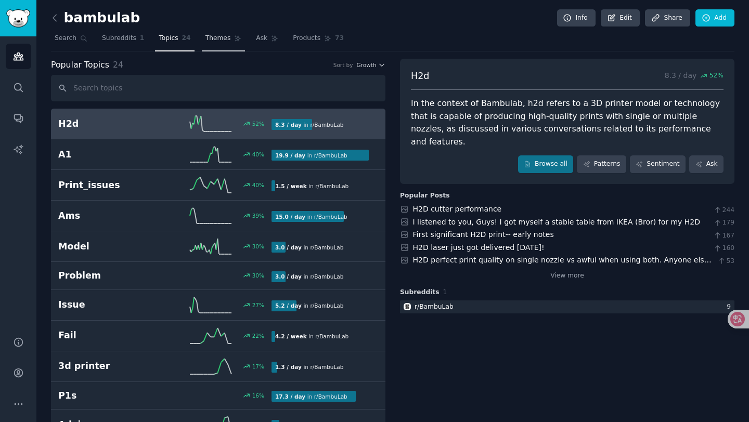
click at [219, 40] on span "Themes" at bounding box center [217, 38] width 25 height 9
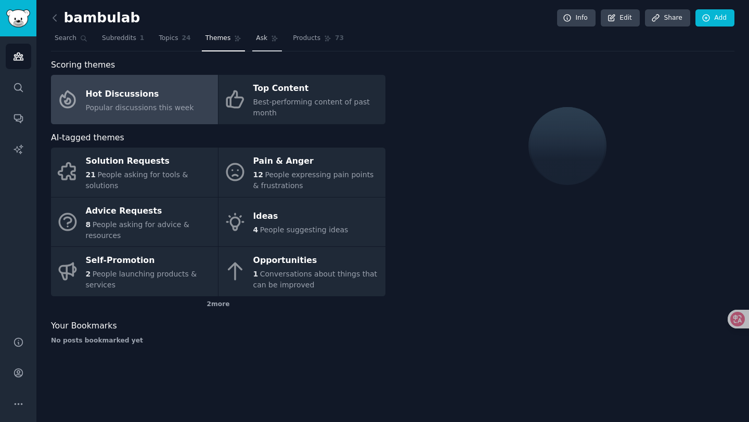
click at [265, 41] on link "Ask" at bounding box center [267, 40] width 30 height 21
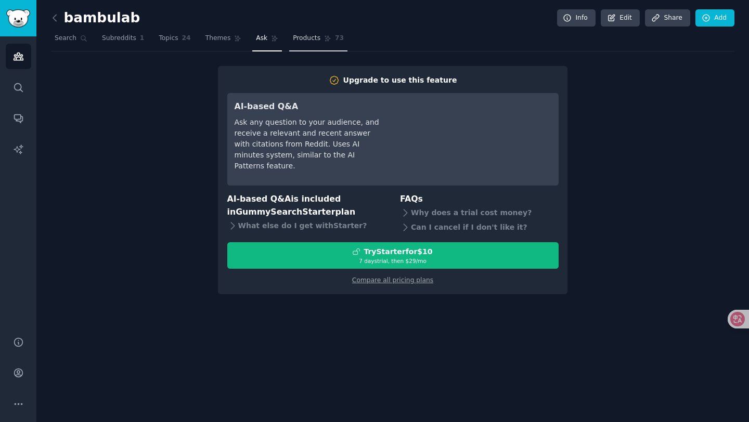
click at [302, 41] on span "Products" at bounding box center [307, 38] width 28 height 9
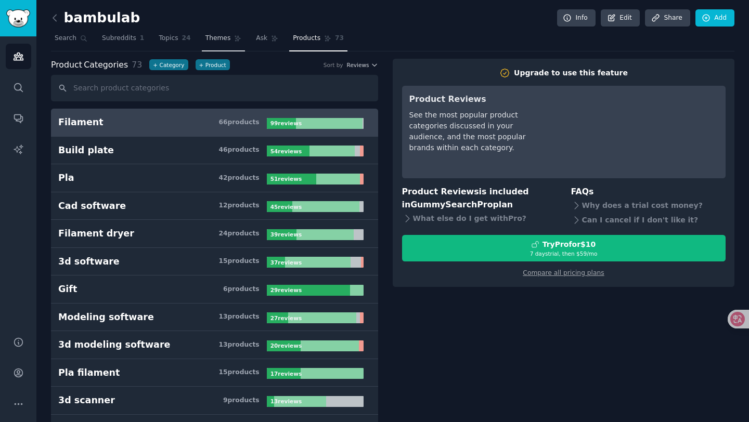
click at [216, 44] on link "Themes" at bounding box center [224, 40] width 44 height 21
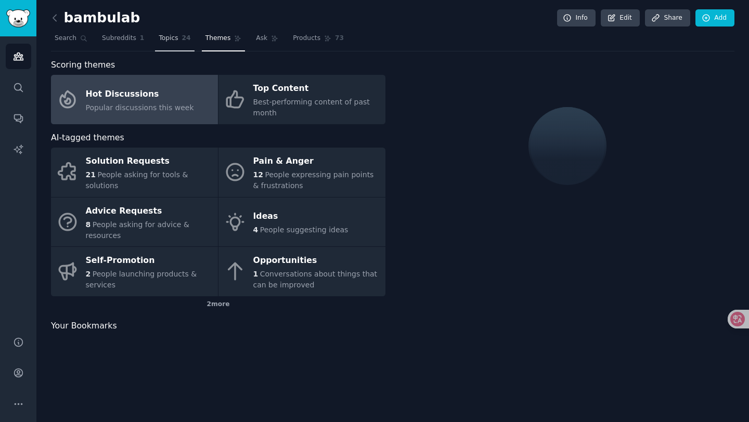
click at [170, 42] on span "Topics" at bounding box center [168, 38] width 19 height 9
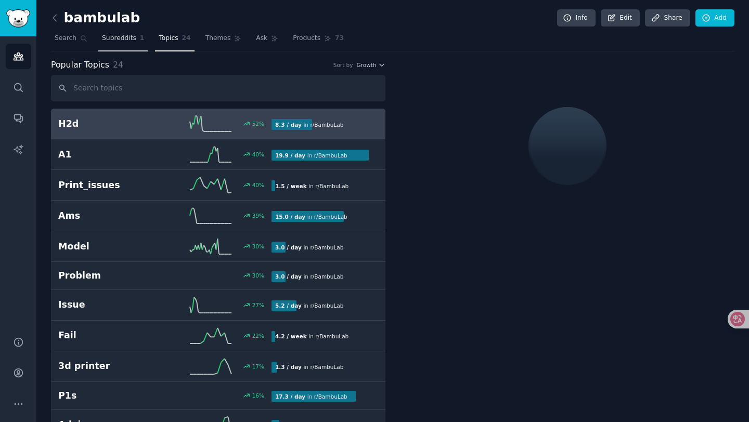
click at [134, 40] on span "Subreddits" at bounding box center [119, 38] width 34 height 9
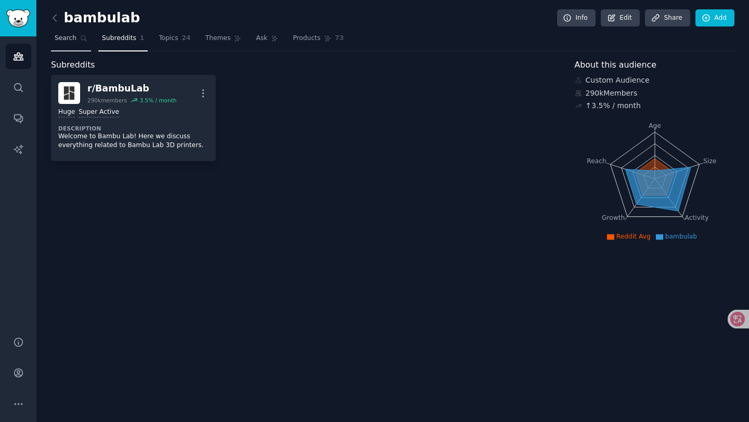
click at [70, 40] on span "Search" at bounding box center [66, 38] width 22 height 9
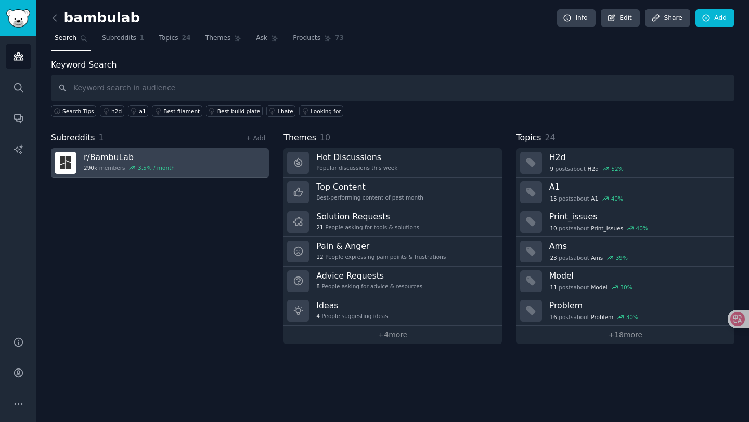
click at [100, 167] on div "290k members 3.5 % / month" at bounding box center [129, 167] width 91 height 7
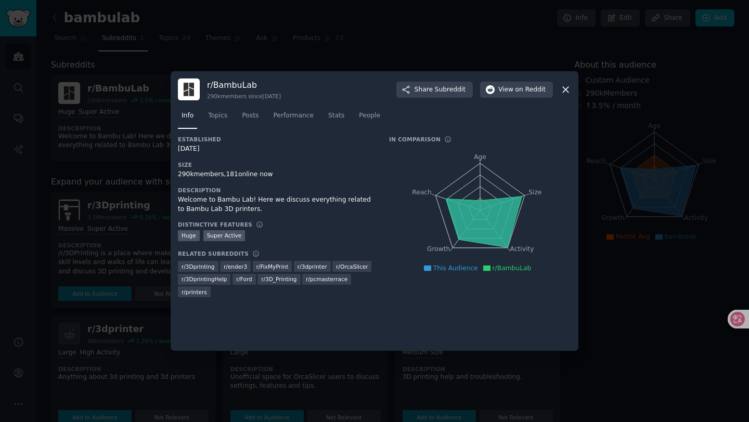
click at [381, 46] on div at bounding box center [374, 211] width 749 height 422
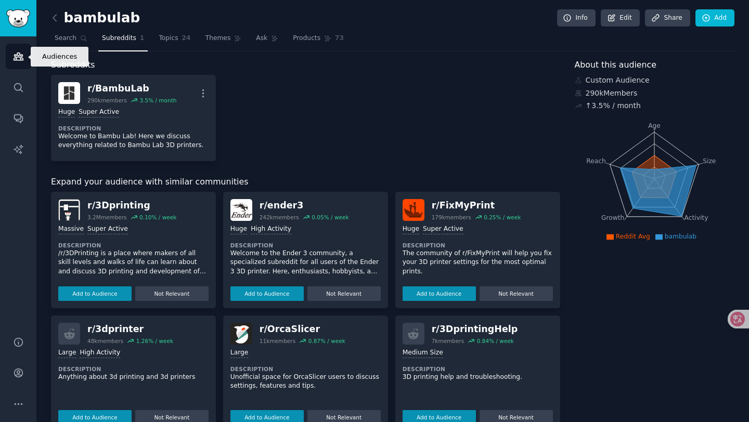
click at [18, 60] on icon "Sidebar" at bounding box center [18, 56] width 9 height 7
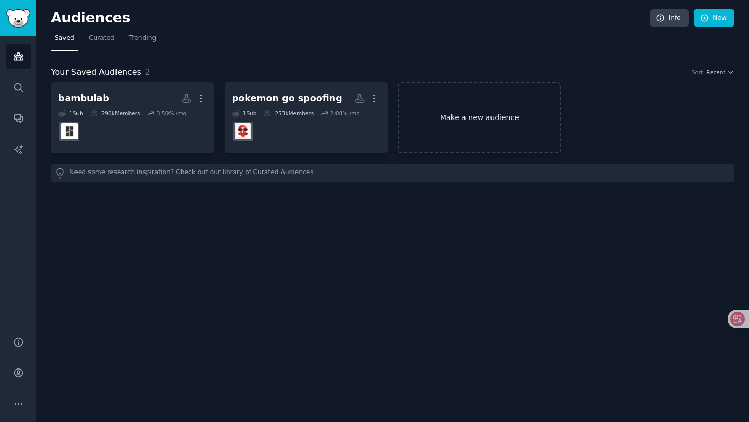
click at [455, 110] on link "Make a new audience" at bounding box center [479, 117] width 163 height 71
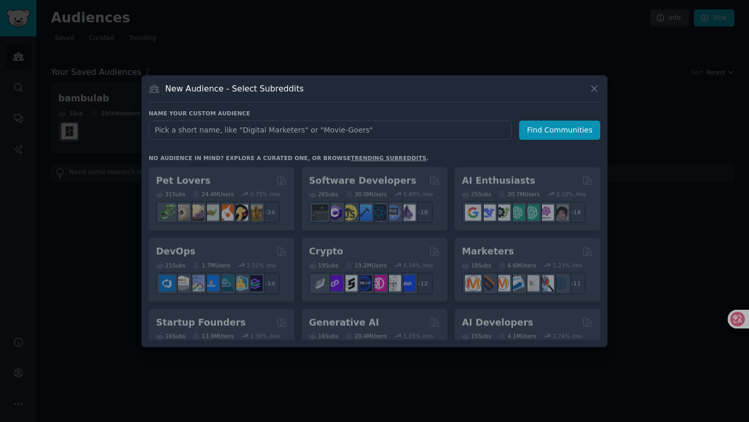
click at [363, 124] on input "text" at bounding box center [330, 130] width 363 height 19
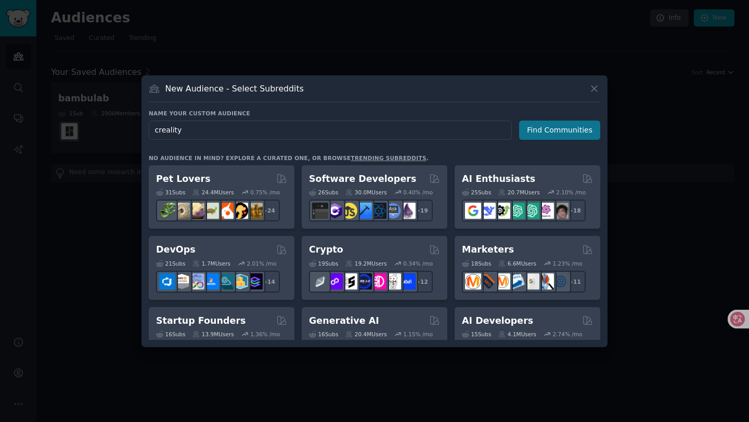
type input "creality"
click at [581, 133] on button "Find Communities" at bounding box center [559, 130] width 81 height 19
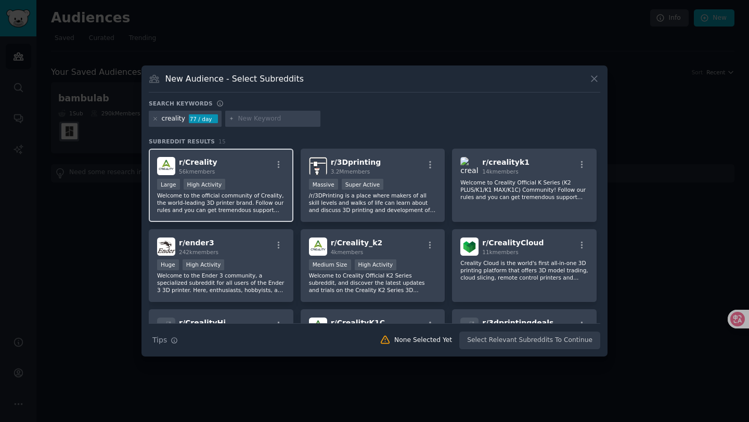
click at [250, 186] on div "Large High Activity" at bounding box center [221, 185] width 128 height 13
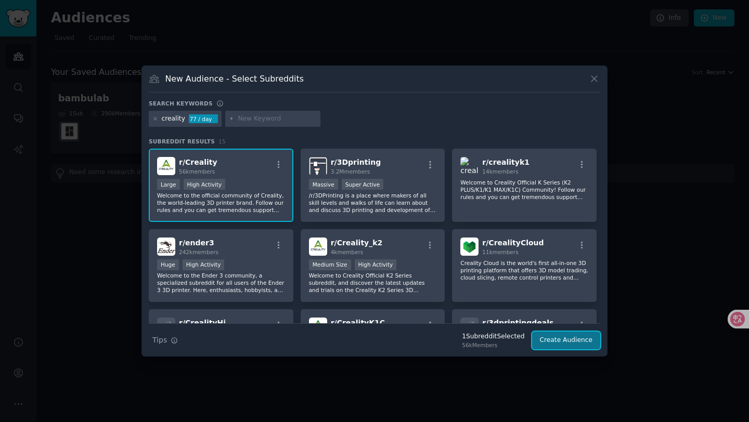
click at [575, 343] on button "Create Audience" at bounding box center [566, 341] width 69 height 18
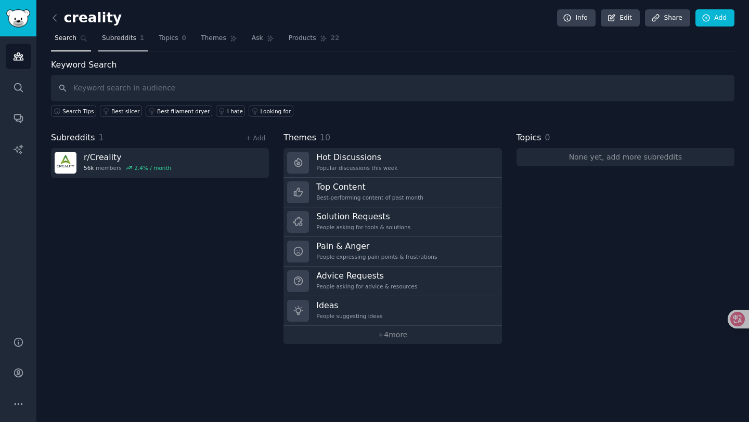
click at [117, 40] on span "Subreddits" at bounding box center [119, 38] width 34 height 9
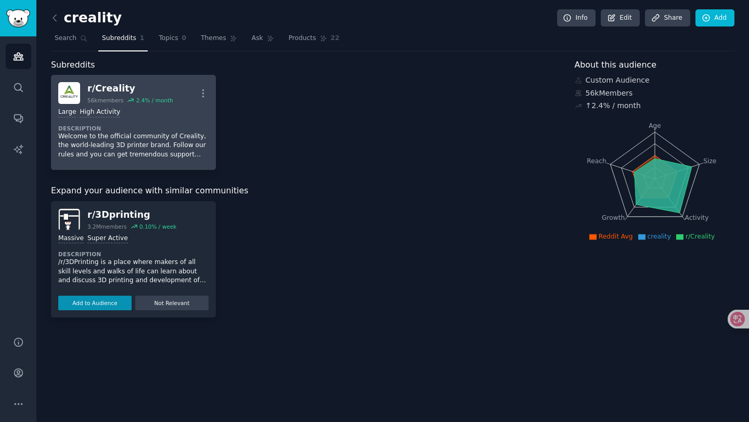
click at [144, 136] on p "Welcome to the official community of Creality, the world-leading 3D printer bra…" at bounding box center [133, 146] width 150 height 28
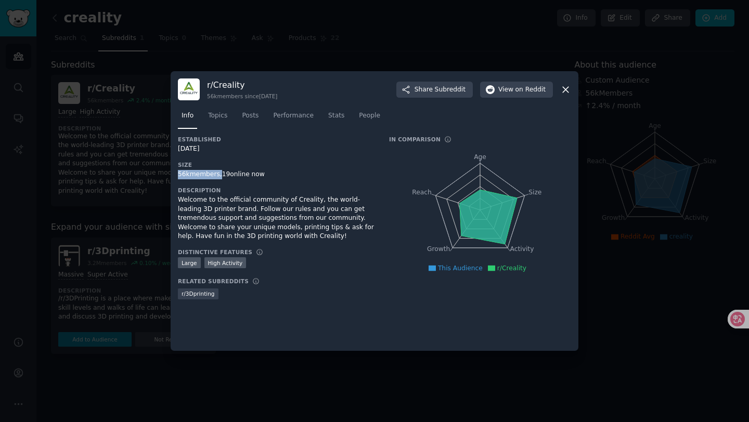
drag, startPoint x: 218, startPoint y: 175, endPoint x: 178, endPoint y: 174, distance: 40.1
click at [178, 174] on div "56k members, 19 online now" at bounding box center [276, 174] width 197 height 9
copy div "56k members"
click at [369, 43] on div at bounding box center [374, 211] width 749 height 422
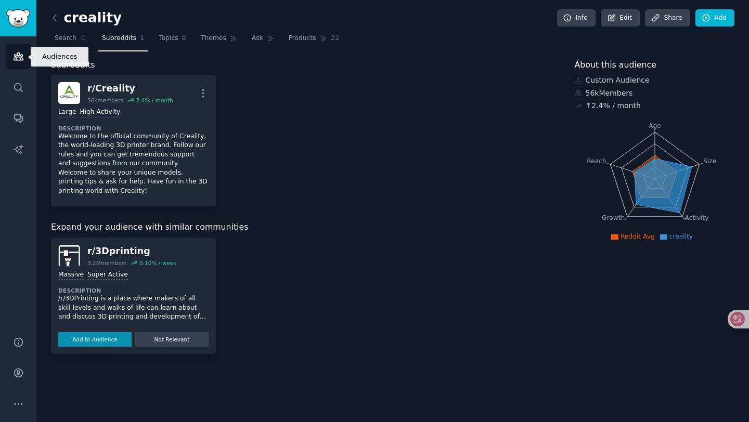
click at [22, 64] on link "Audiences" at bounding box center [18, 56] width 25 height 25
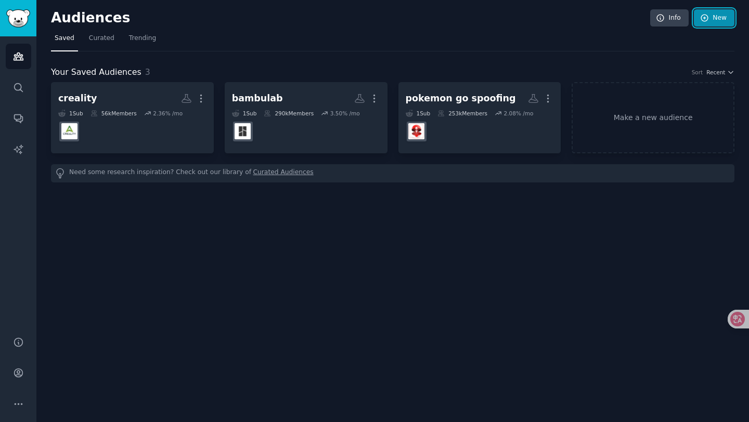
click at [731, 19] on link "New" at bounding box center [714, 18] width 41 height 18
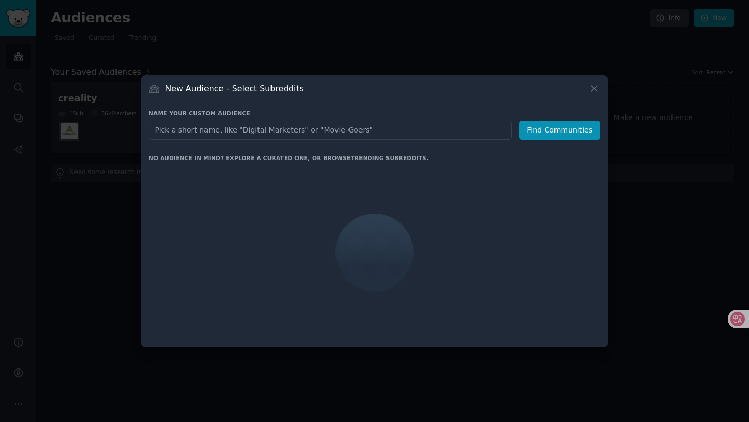
click at [313, 131] on input "text" at bounding box center [330, 130] width 363 height 19
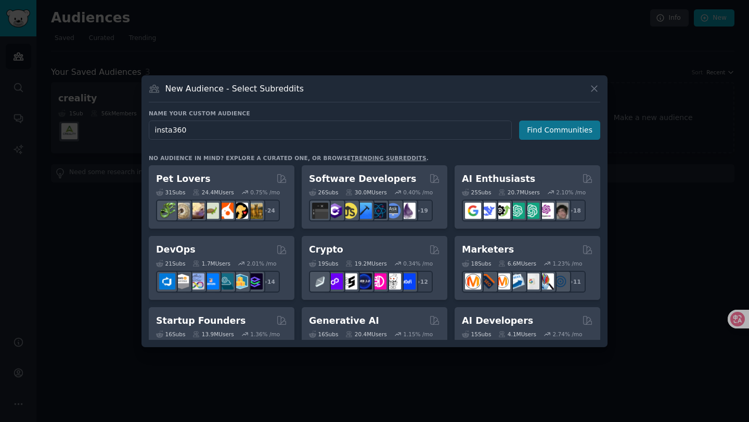
type input "insta360"
click at [563, 128] on button "Find Communities" at bounding box center [559, 130] width 81 height 19
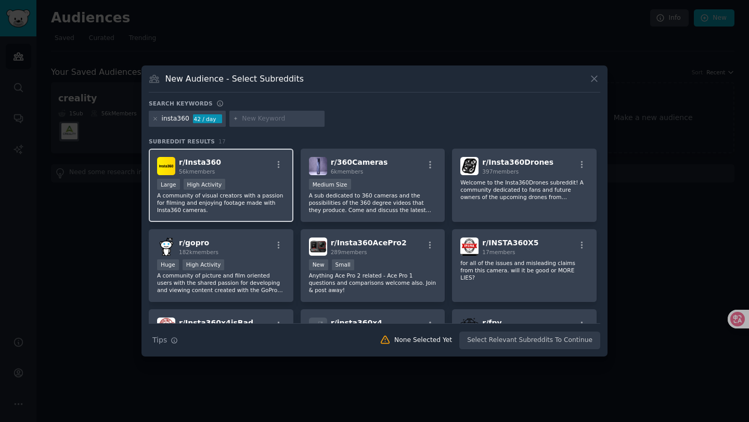
click at [246, 212] on p "A community of visual creators with a passion for filming and enjoying footage …" at bounding box center [221, 203] width 128 height 22
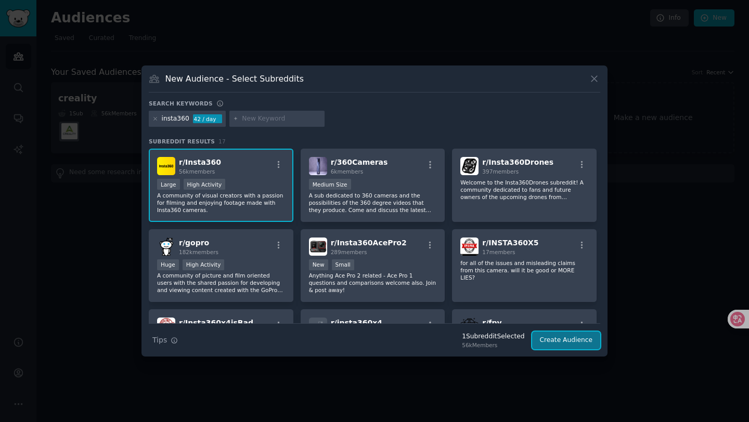
click at [562, 344] on button "Create Audience" at bounding box center [566, 341] width 69 height 18
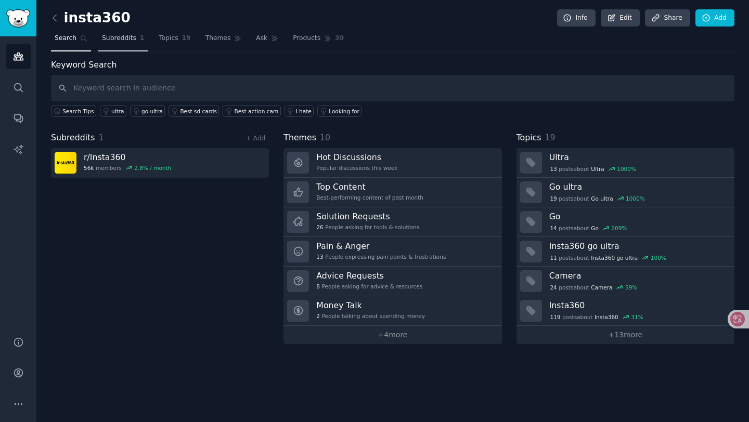
click at [120, 42] on span "Subreddits" at bounding box center [119, 38] width 34 height 9
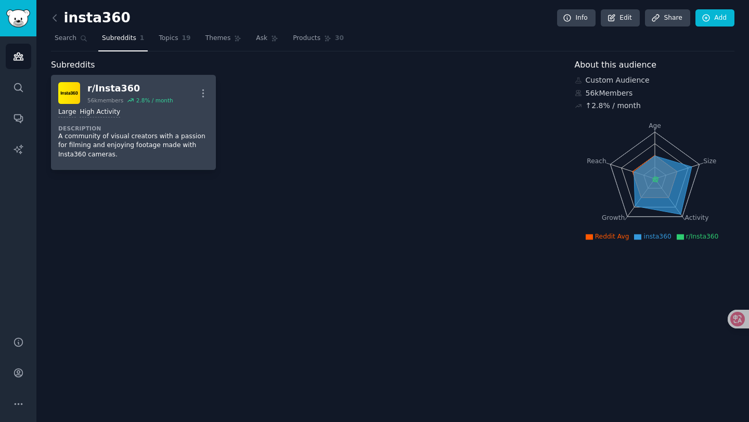
click at [144, 117] on div "Large High Activity" at bounding box center [133, 113] width 150 height 10
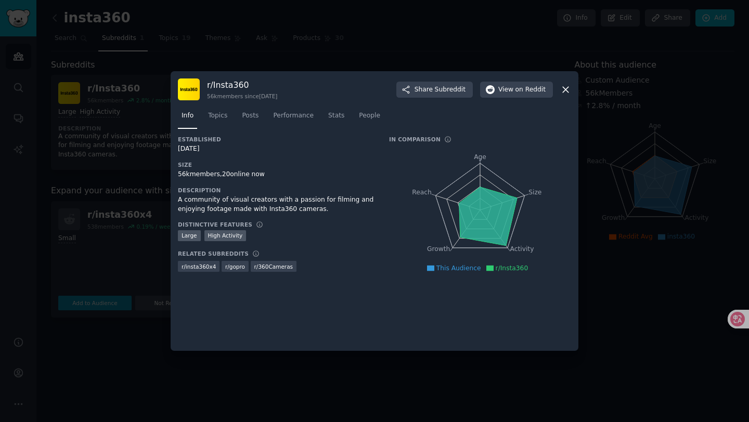
click at [268, 172] on div "56k members, 20 online now" at bounding box center [276, 174] width 197 height 9
drag, startPoint x: 191, startPoint y: 176, endPoint x: 179, endPoint y: 176, distance: 12.0
click at [179, 176] on div "56k members, 20 online now" at bounding box center [276, 174] width 197 height 9
copy div "56k"
